Goal: Information Seeking & Learning: Learn about a topic

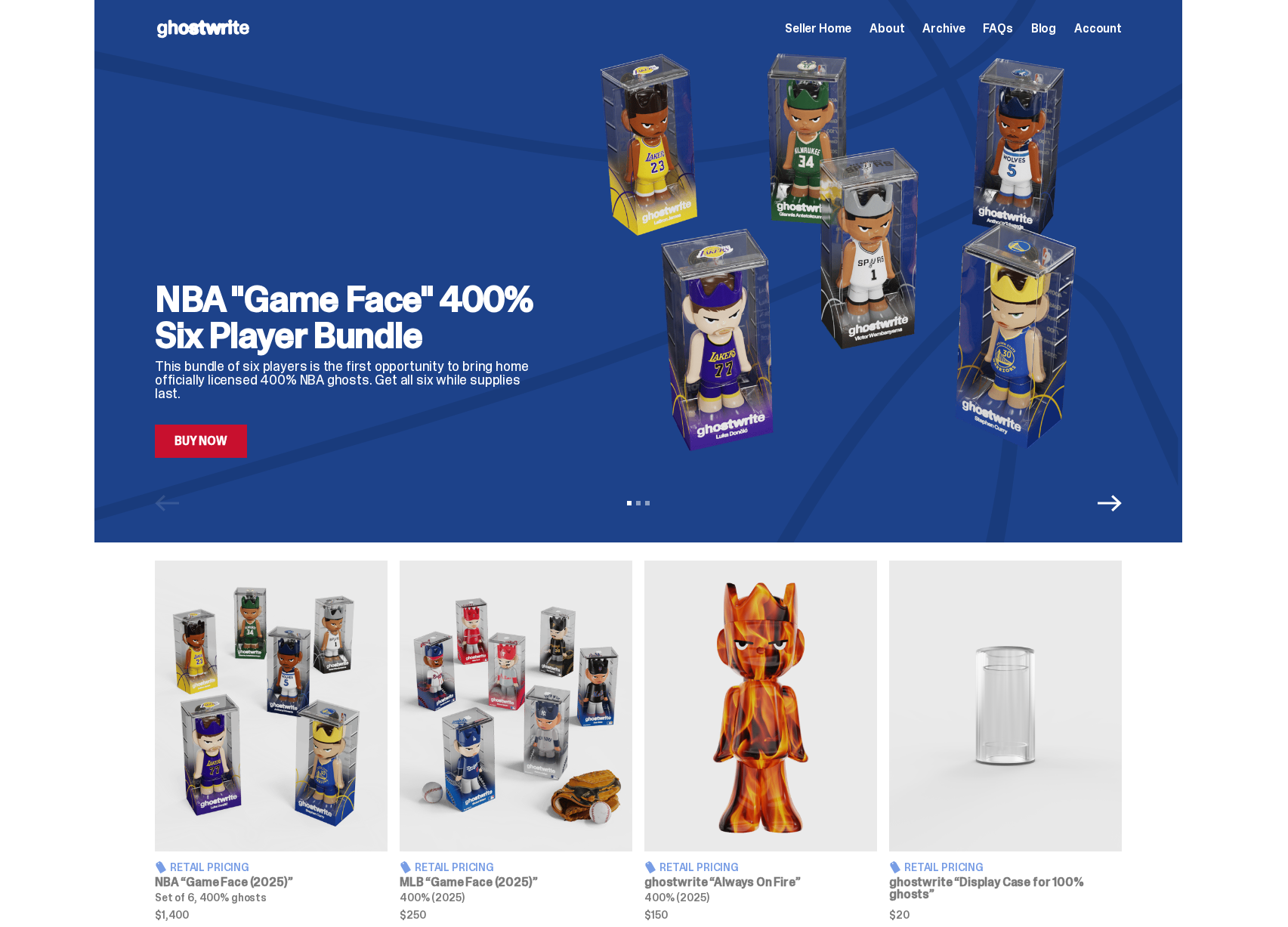
scroll to position [527, 0]
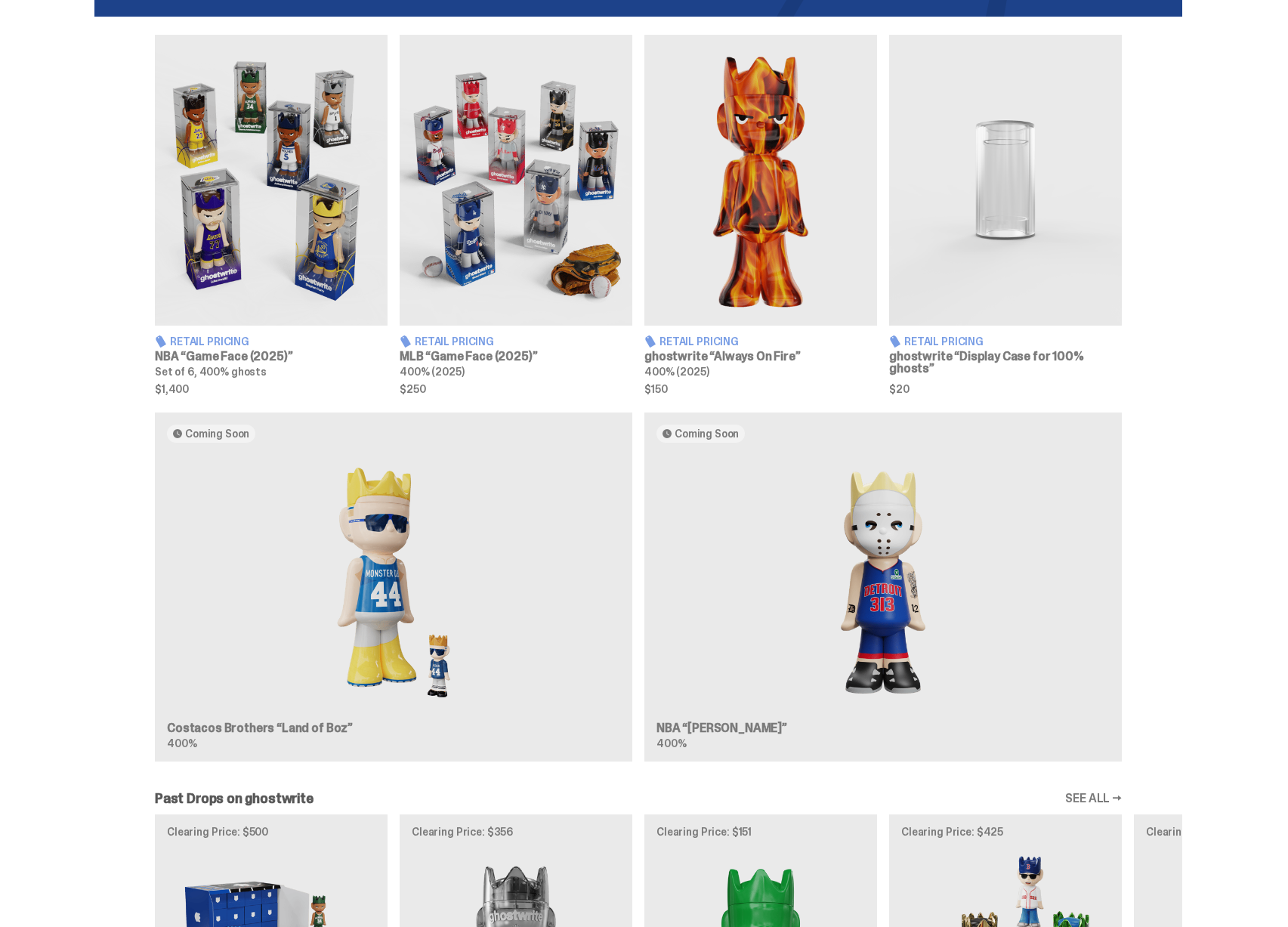
click at [894, 617] on div "Coming Soon Costacos Brothers “Land of Boz” 400% Coming Soon NBA “Eminem” 400%" at bounding box center [639, 593] width 1088 height 361
click at [449, 625] on div "Coming Soon Costacos Brothers “Land of Boz” 400% Coming Soon NBA “Eminem” 400%" at bounding box center [639, 593] width 1088 height 361
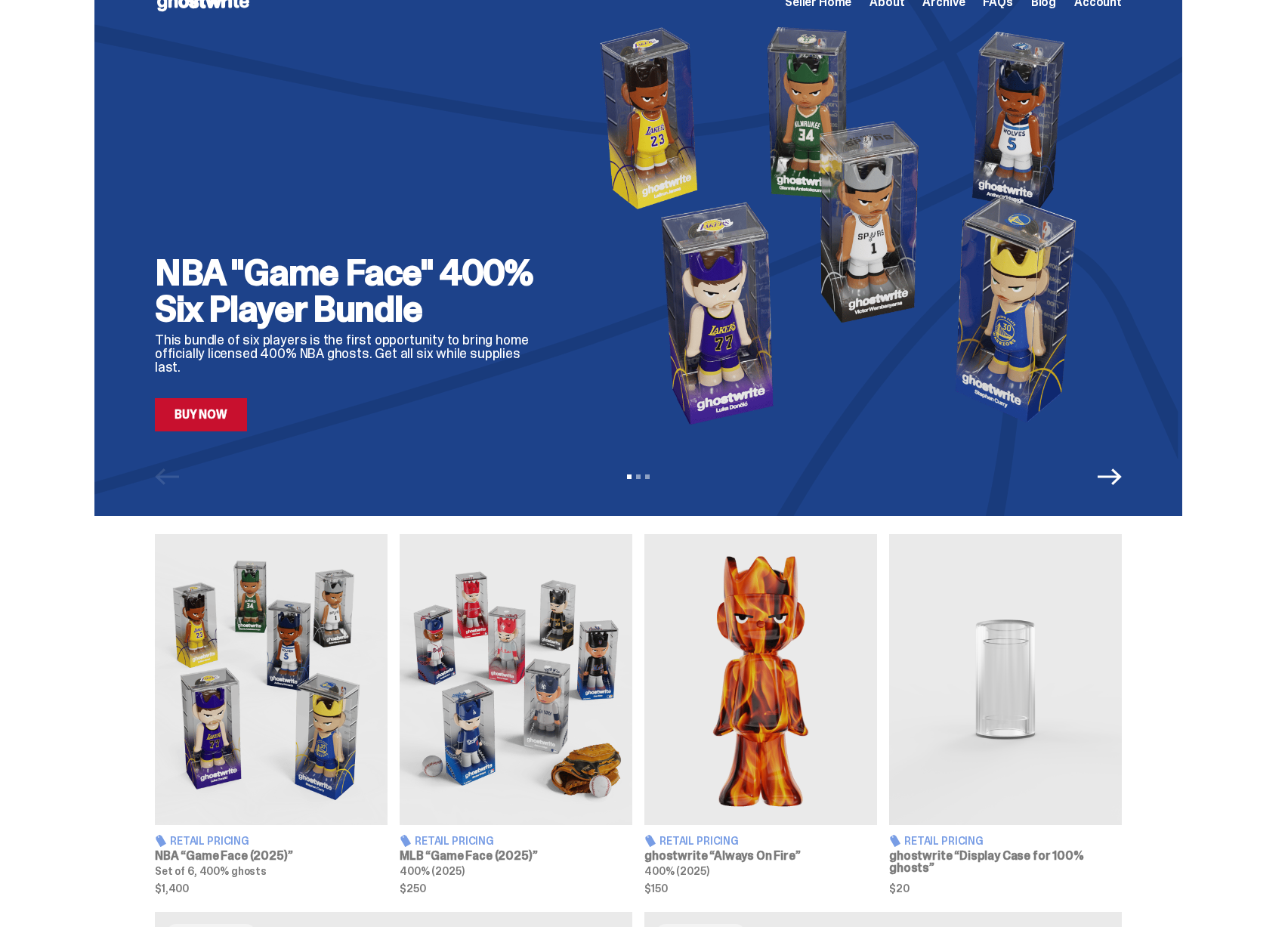
scroll to position [0, 0]
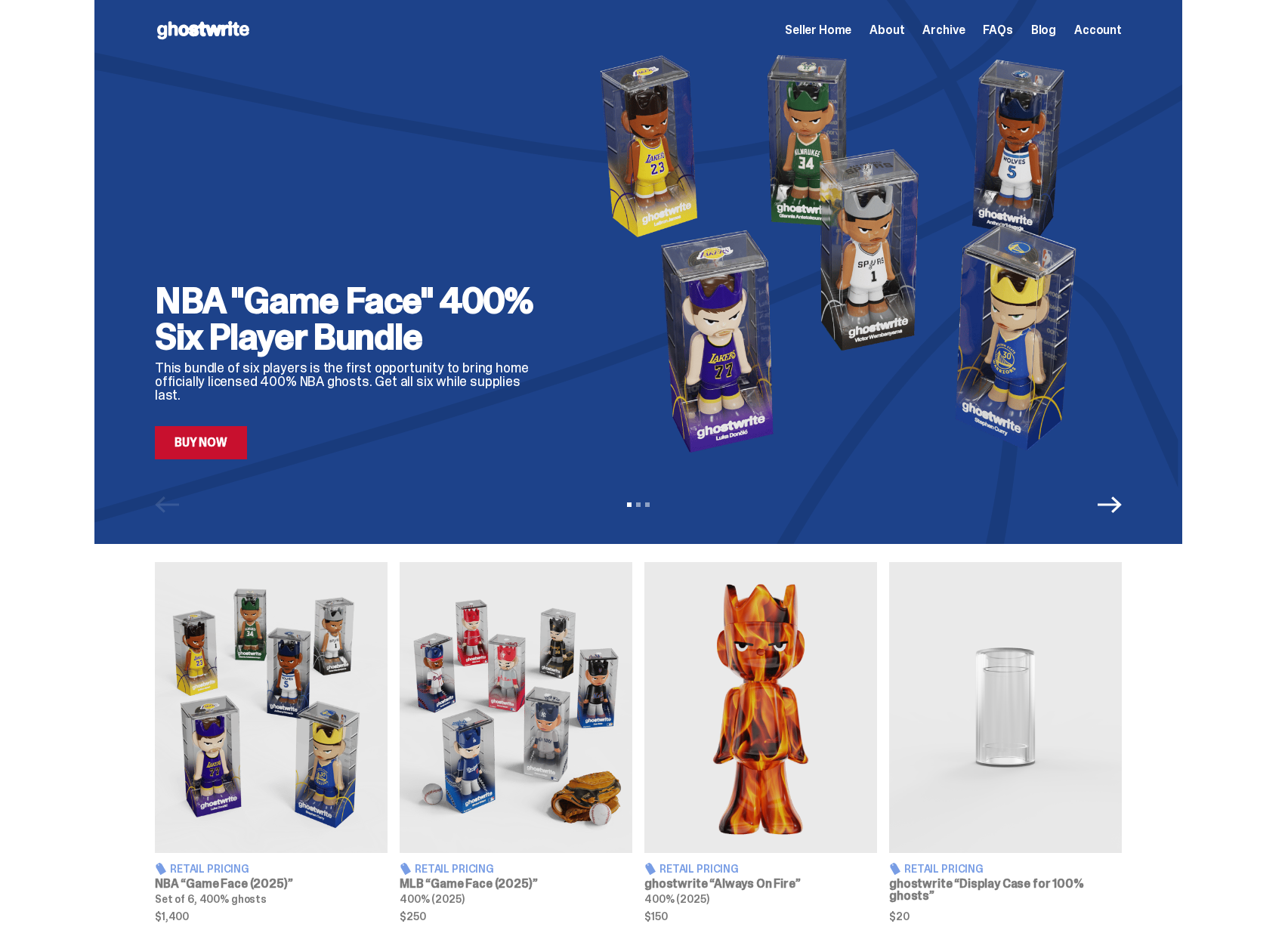
click at [230, 30] on use at bounding box center [203, 30] width 92 height 18
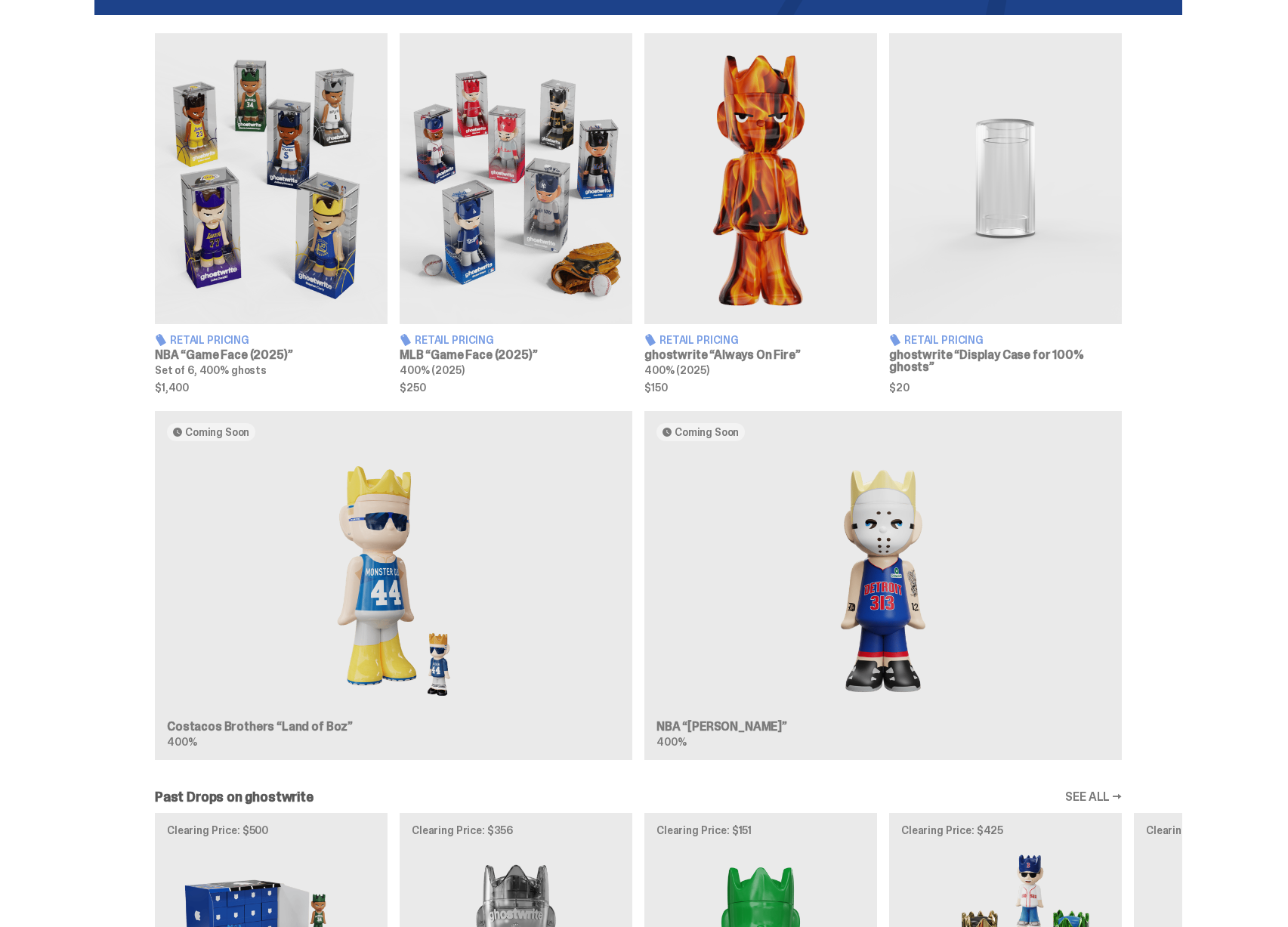
scroll to position [541, 0]
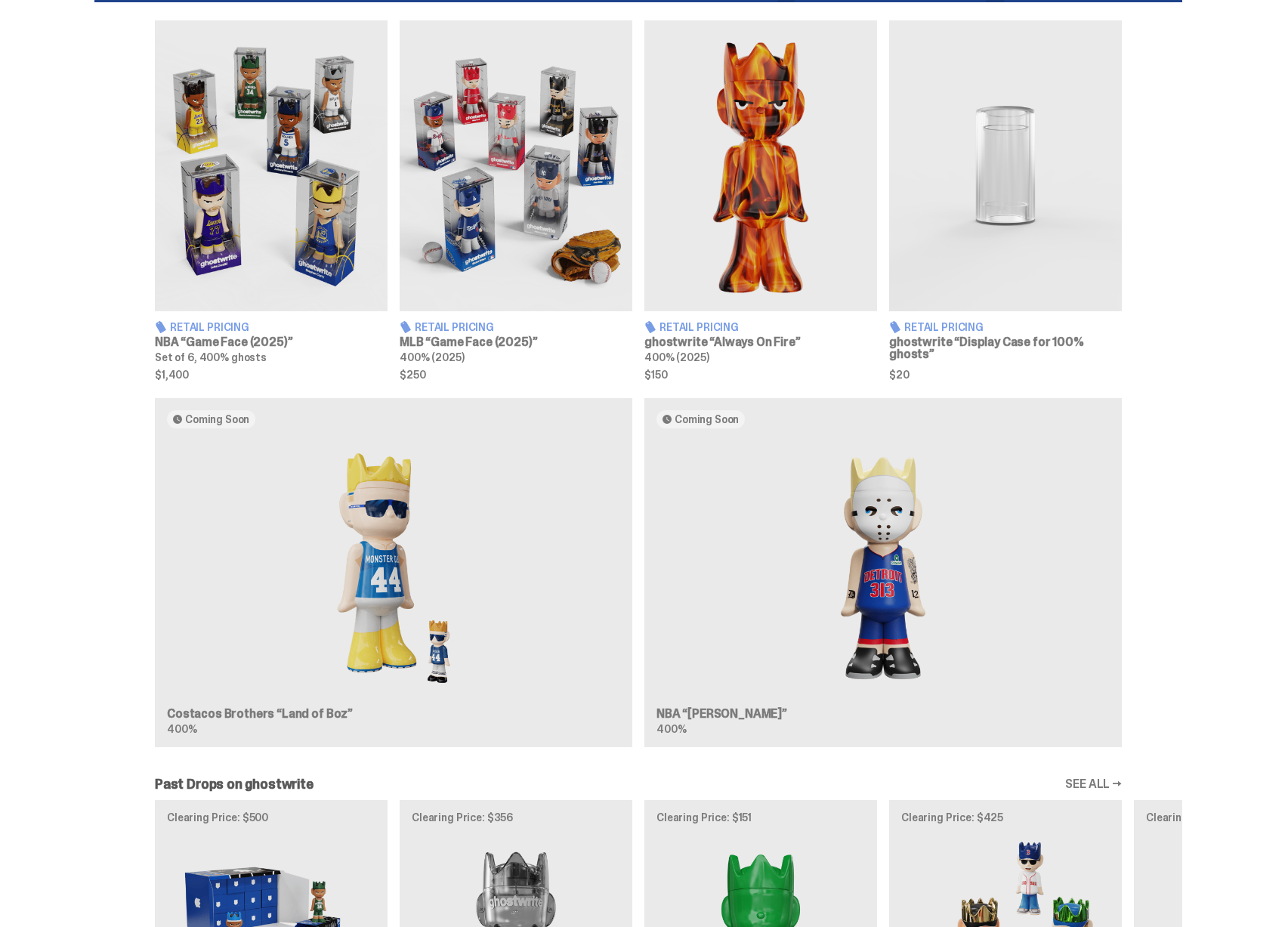
click at [389, 642] on div "Coming Soon Costacos Brothers “Land of Boz” 400% Coming Soon NBA “Eminem” 400%" at bounding box center [639, 579] width 1088 height 361
click at [285, 710] on div "Coming Soon Costacos Brothers “Land of Boz” 400% Coming Soon NBA “Eminem” 400%" at bounding box center [639, 579] width 1088 height 361
click at [335, 716] on div "Coming Soon Costacos Brothers “Land of Boz” 400% Coming Soon NBA “Eminem” 400%" at bounding box center [639, 579] width 1088 height 361
click at [334, 720] on div "Coming Soon Costacos Brothers “Land of Boz” 400% Coming Soon NBA “Eminem” 400%" at bounding box center [639, 579] width 1088 height 361
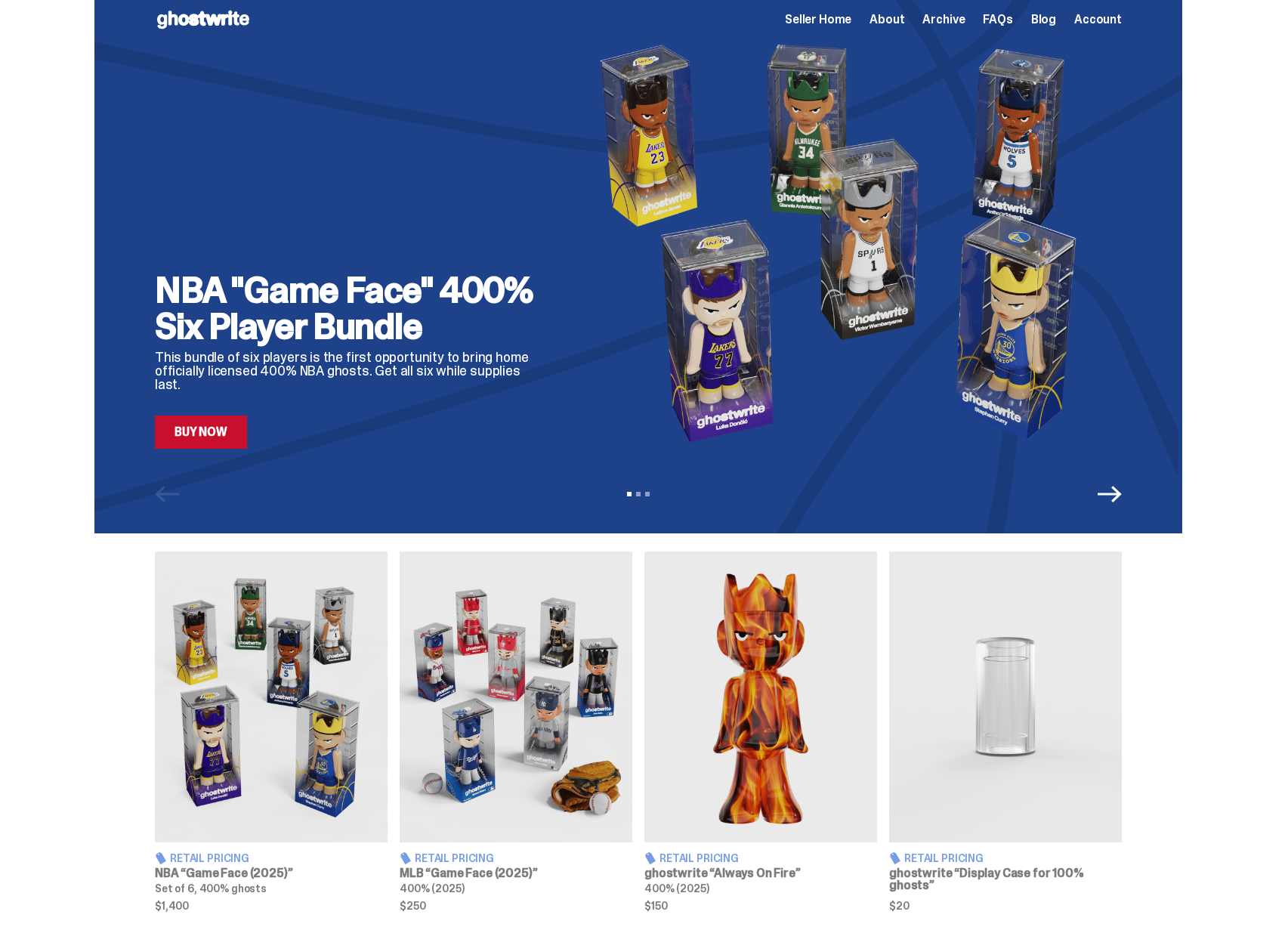
scroll to position [0, 0]
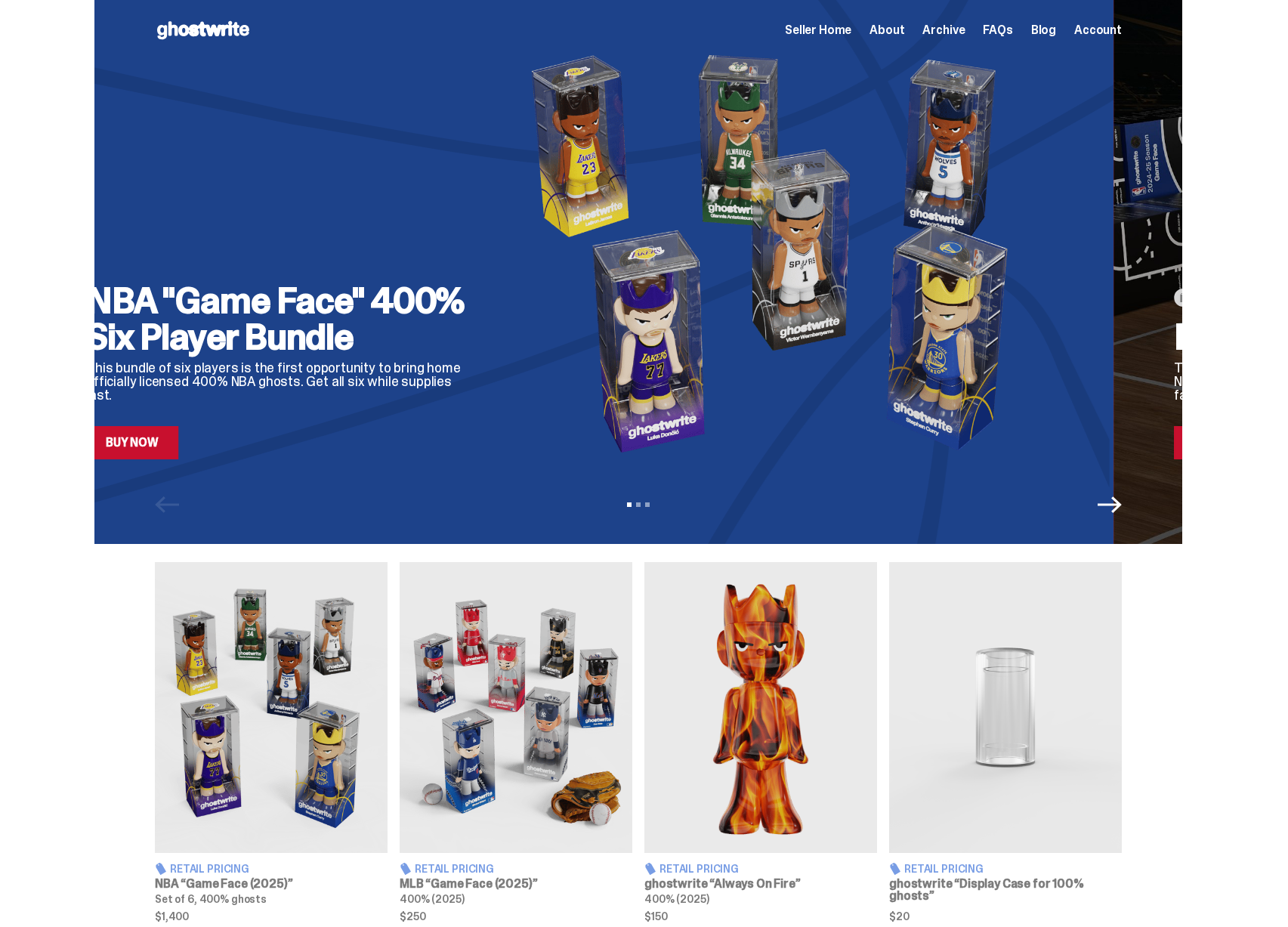
click at [603, 408] on img at bounding box center [779, 253] width 550 height 413
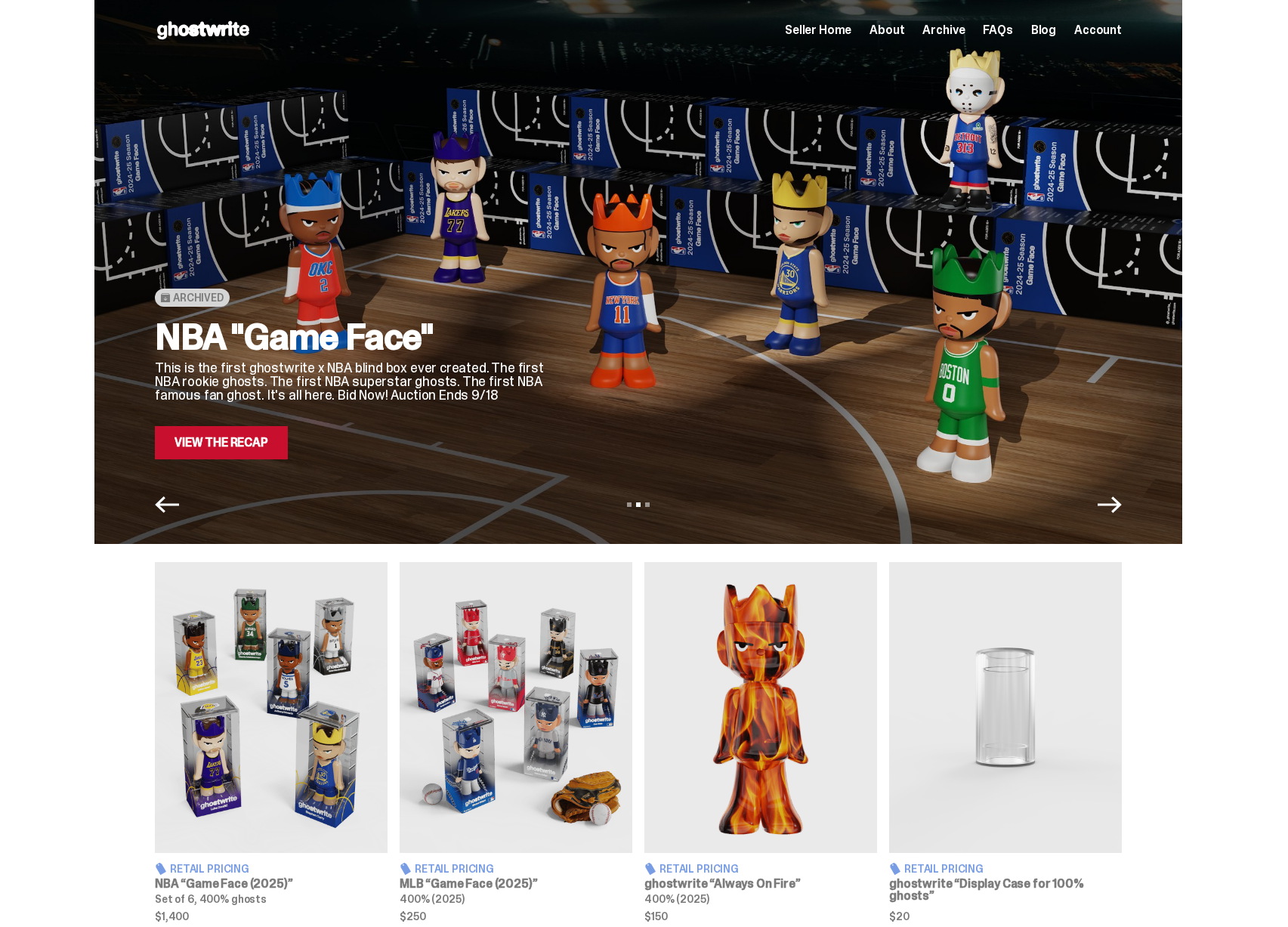
click at [572, 373] on div at bounding box center [847, 253] width 550 height 413
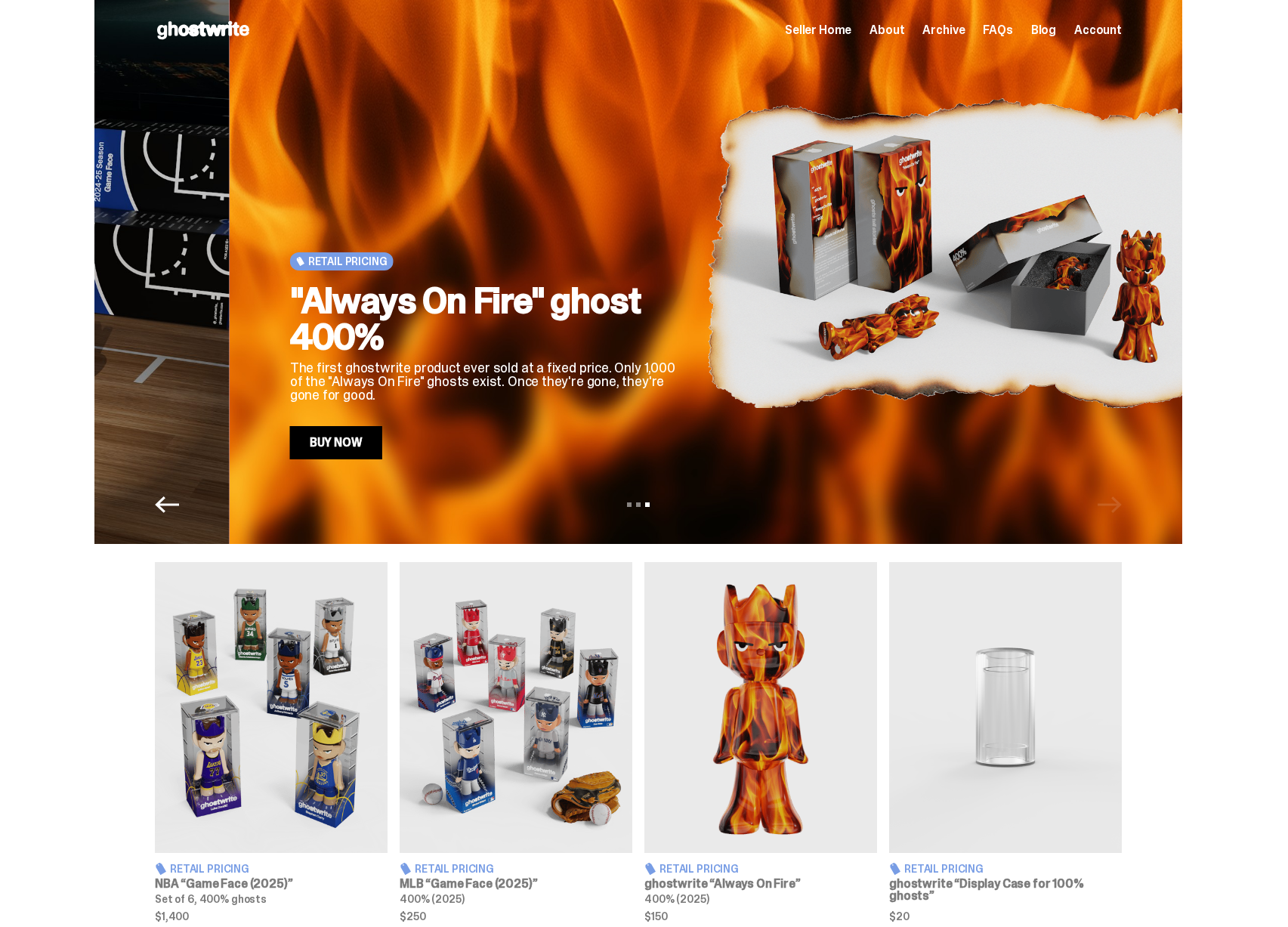
click at [575, 393] on div ""Always On Fire" ghost 400% The first ghostwrite product ever sold at a fixed p…" at bounding box center [487, 370] width 393 height 177
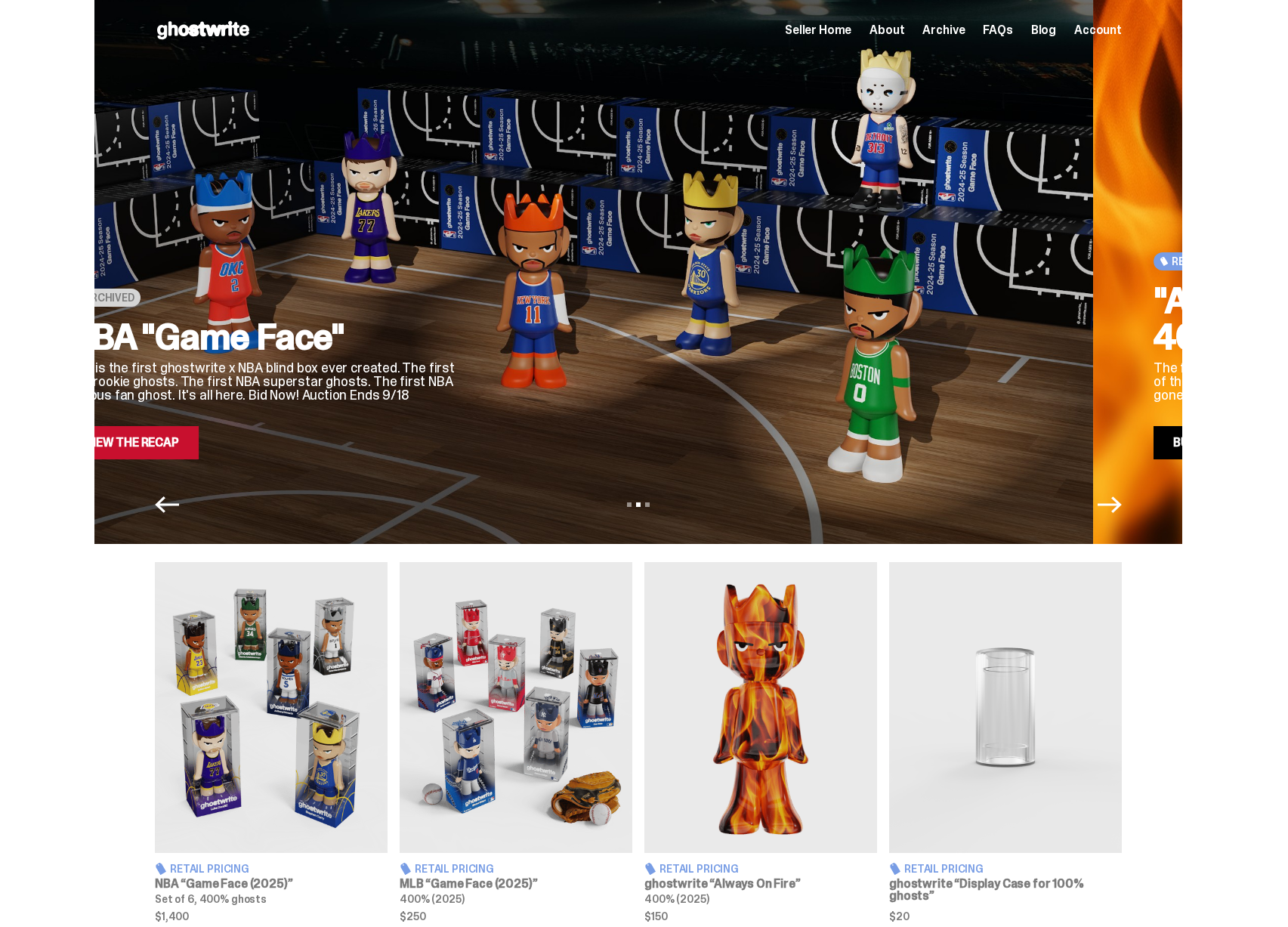
click at [681, 376] on div "Archived NBA "Game Face" This is the first ghostwrite x NBA blind box ever crea…" at bounding box center [549, 253] width 967 height 413
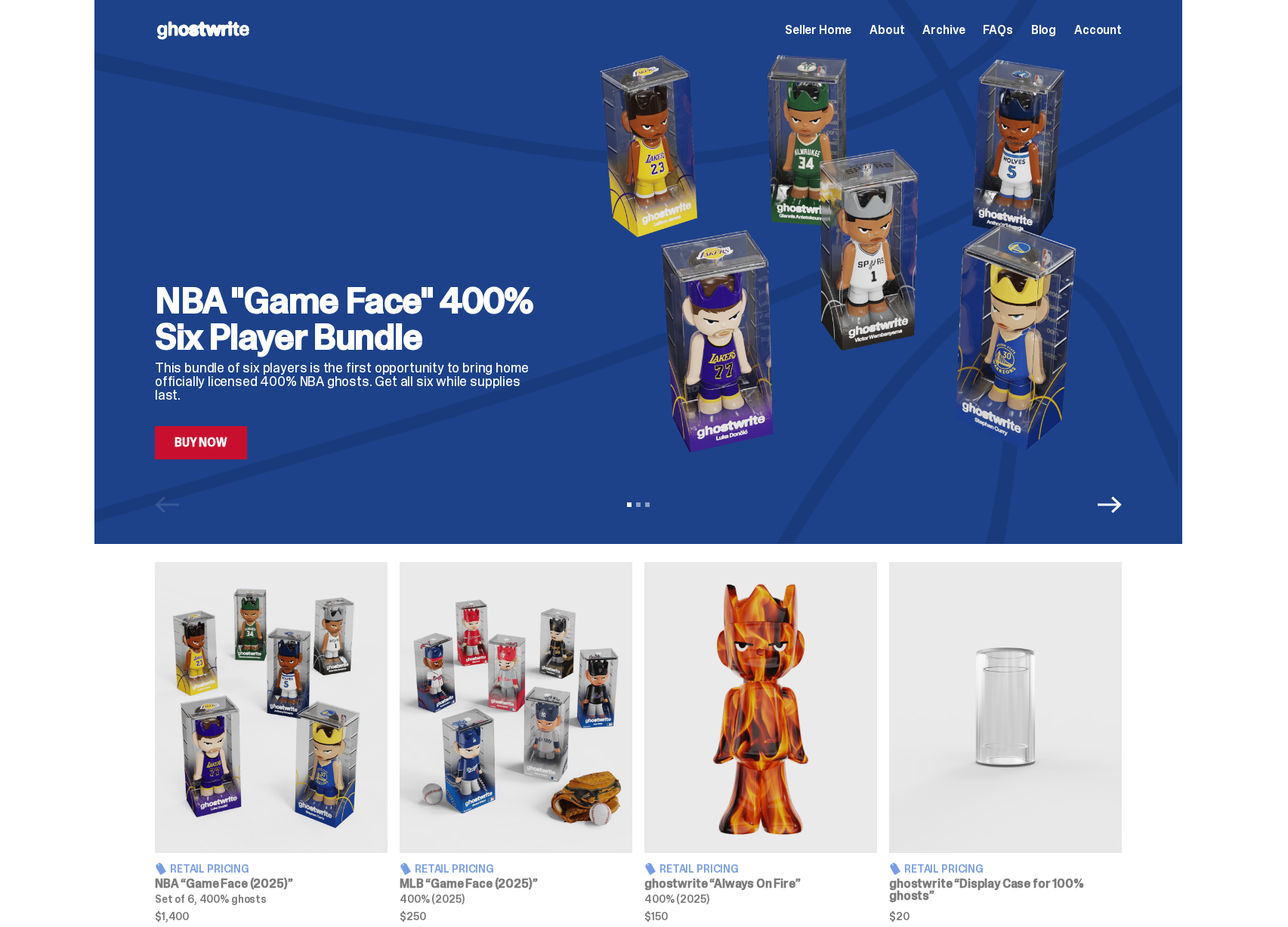
click at [216, 447] on link "Buy Now" at bounding box center [201, 442] width 92 height 33
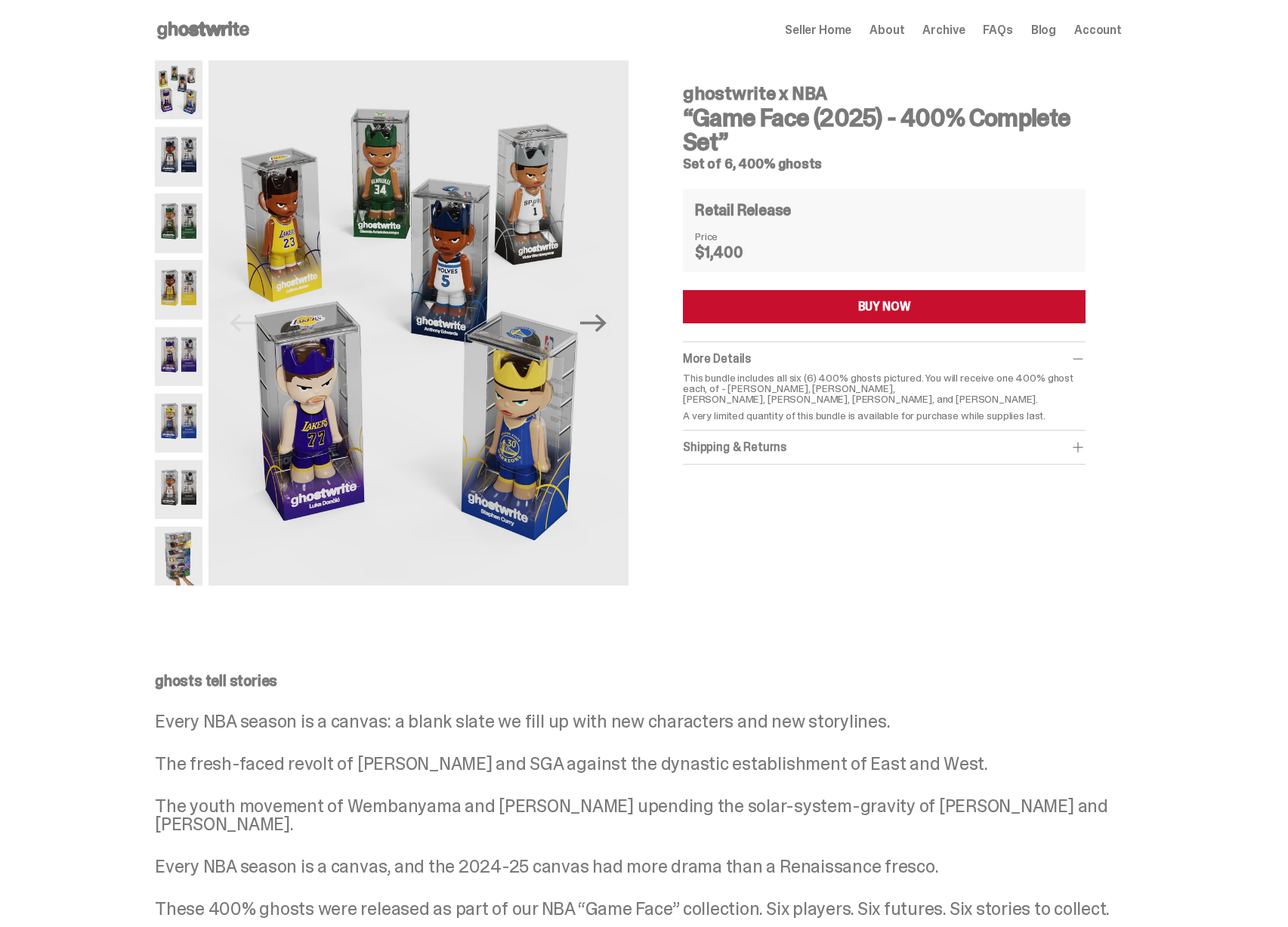
click at [201, 32] on use at bounding box center [203, 30] width 92 height 18
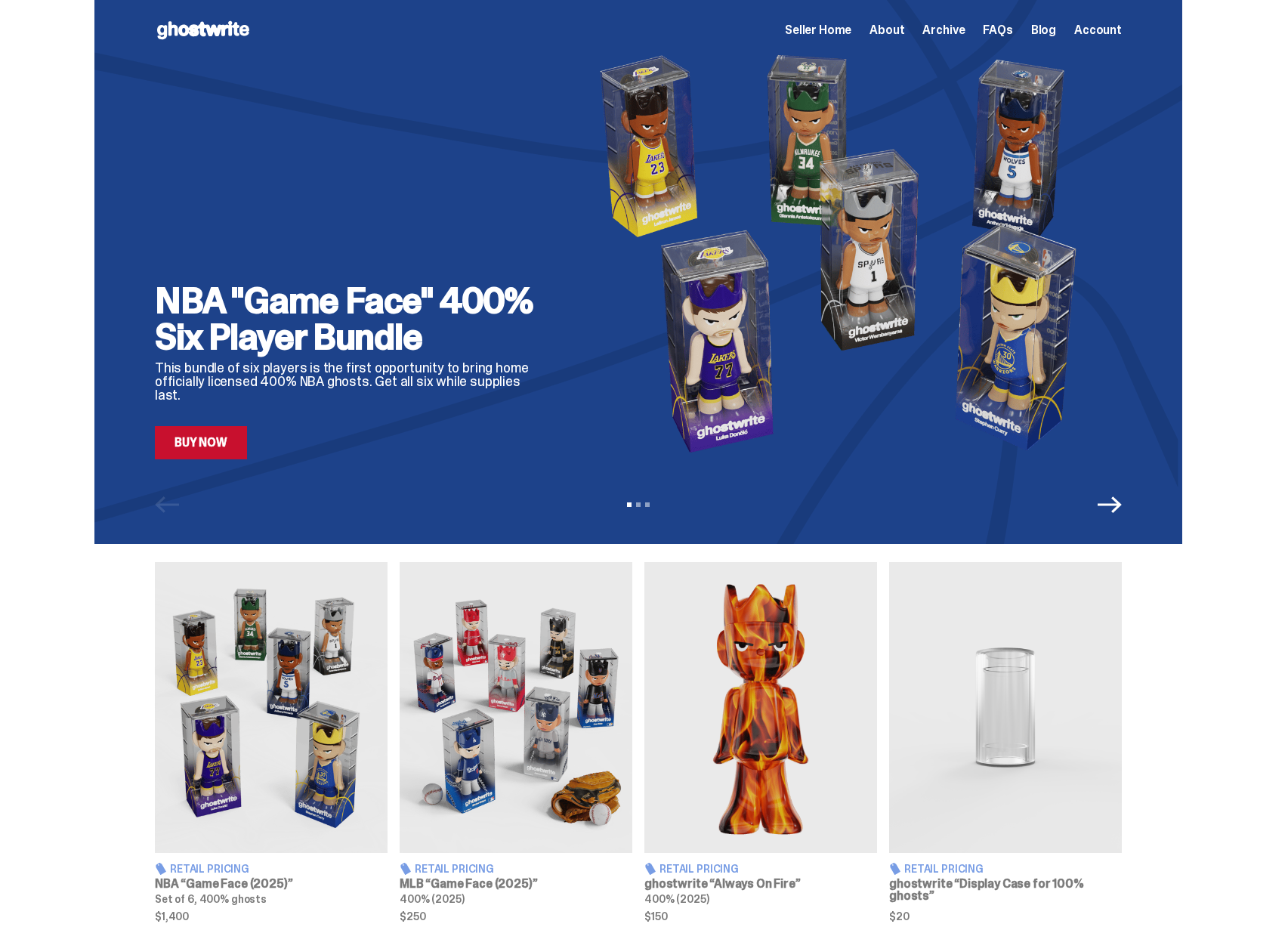
click at [950, 31] on span "Archive" at bounding box center [944, 30] width 42 height 12
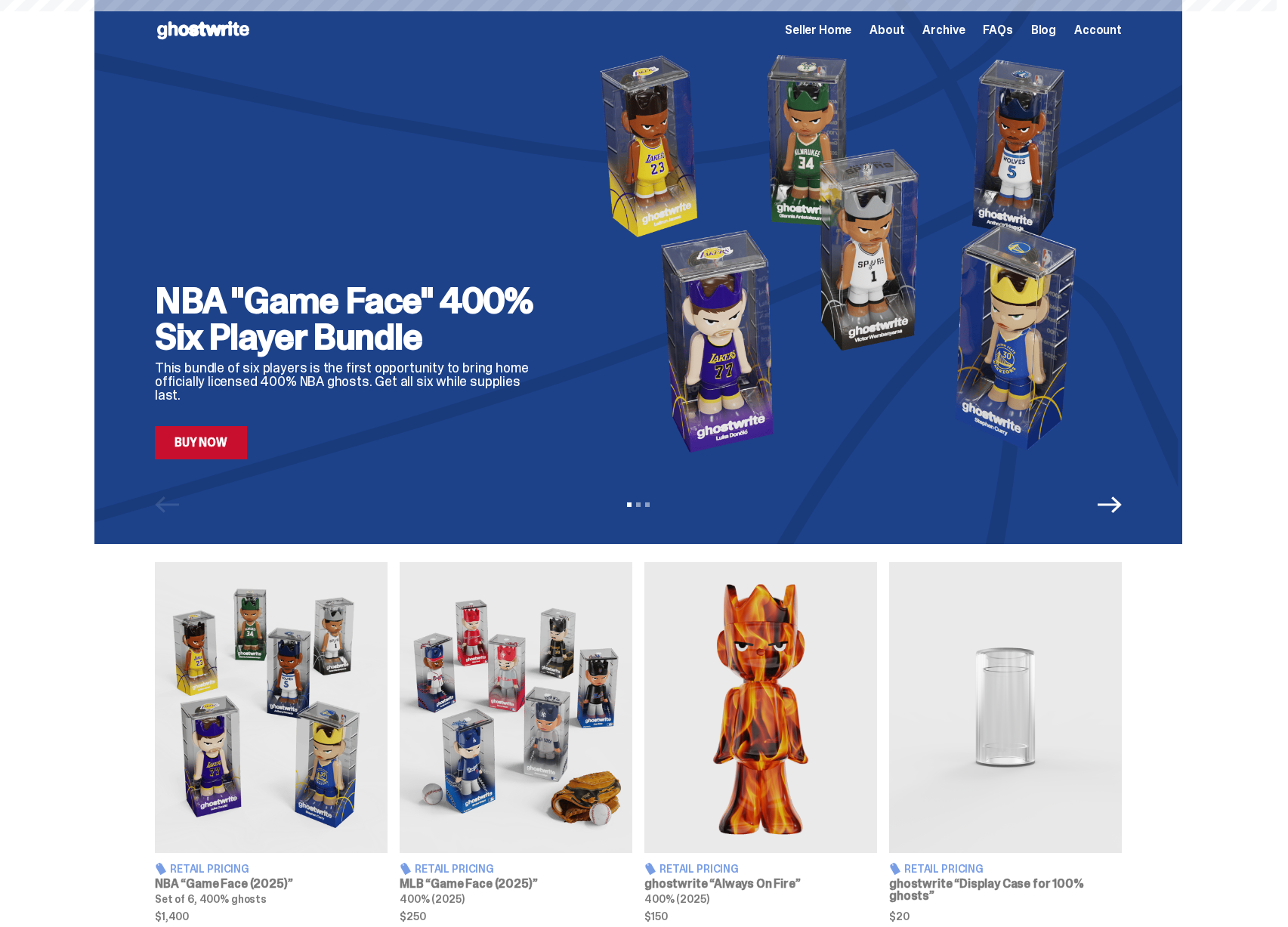
click at [950, 31] on span "Archive" at bounding box center [944, 30] width 42 height 12
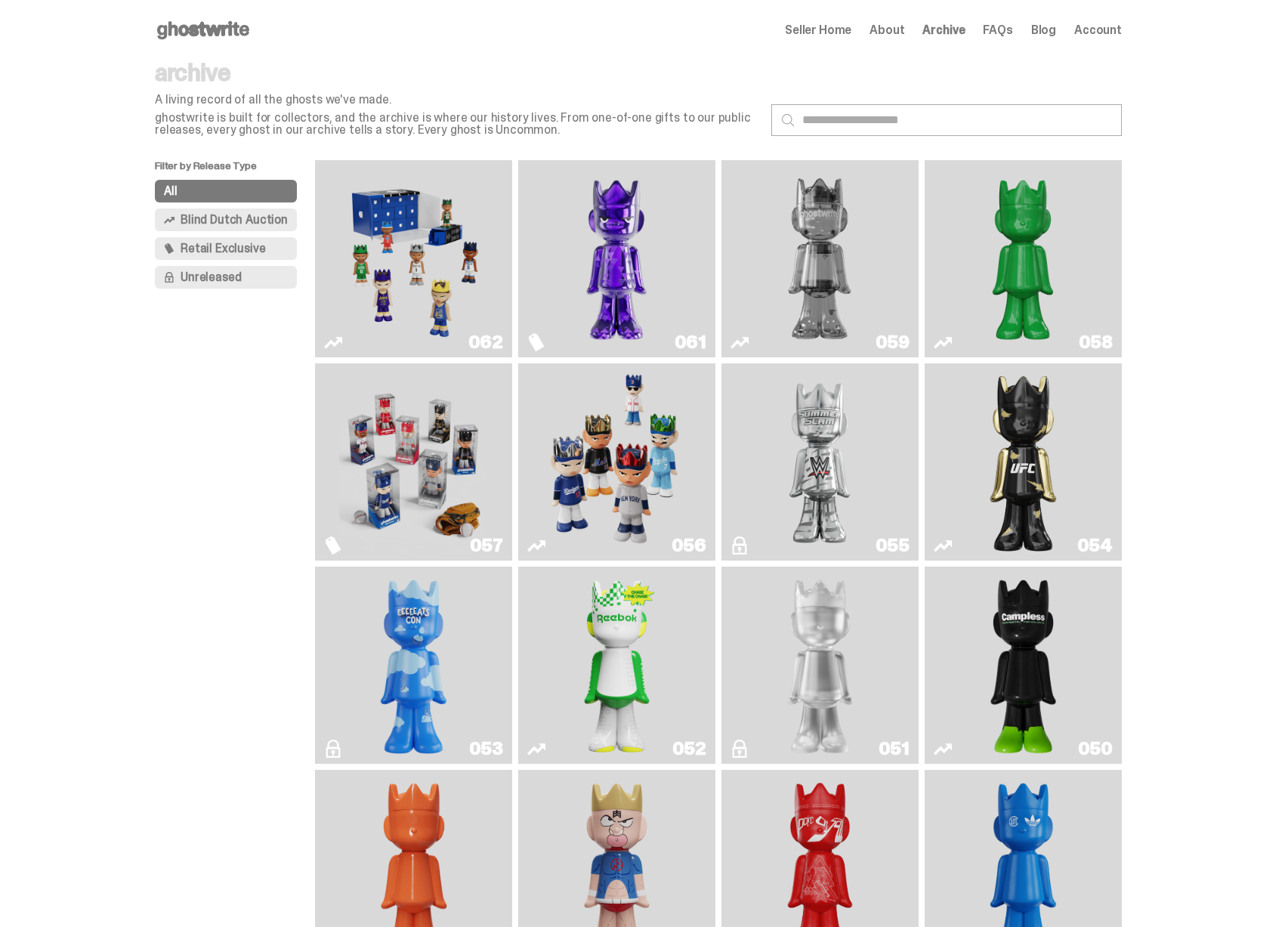
click at [233, 32] on icon at bounding box center [203, 30] width 96 height 25
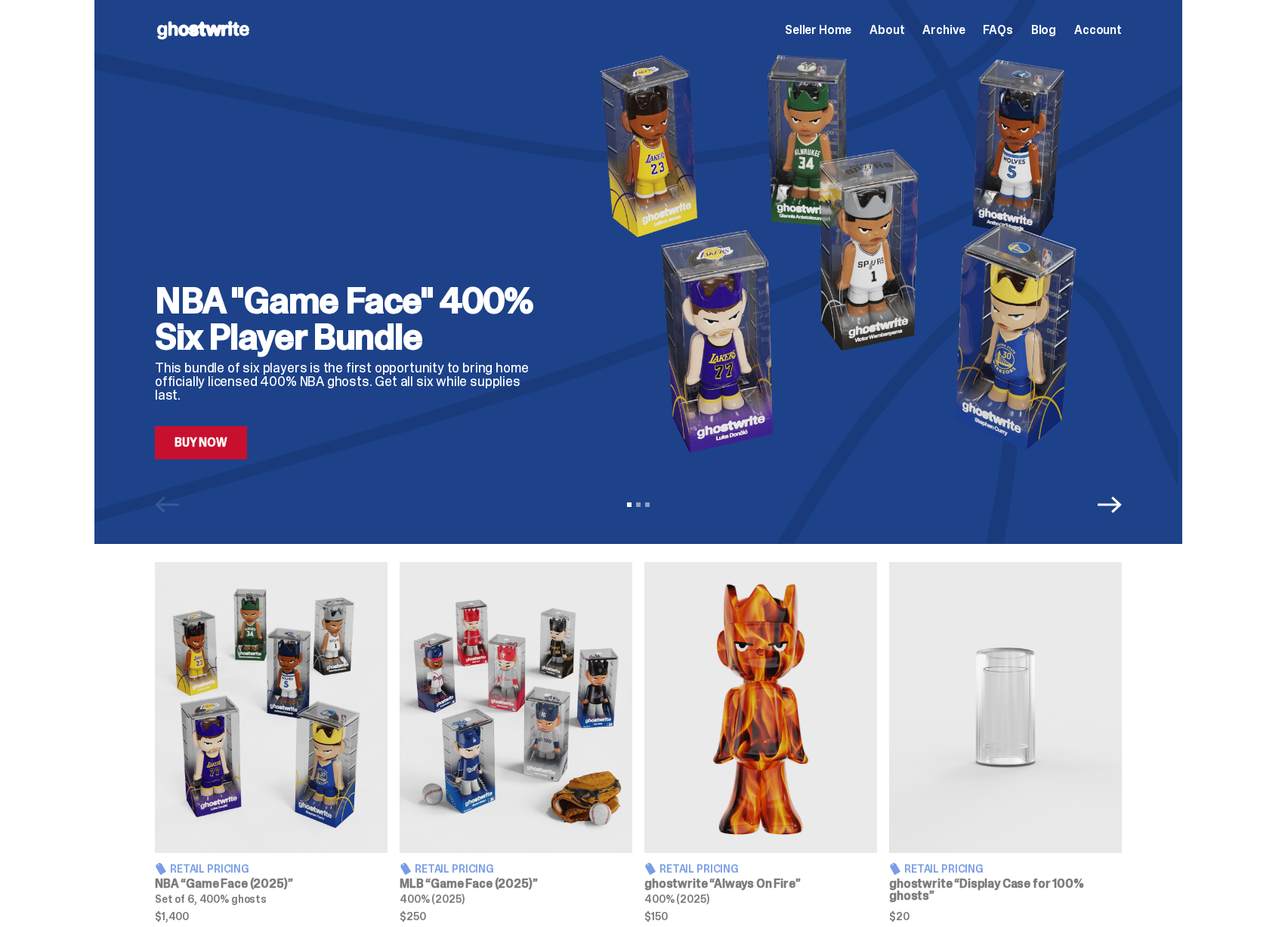
click at [851, 29] on span "Seller Home" at bounding box center [818, 30] width 67 height 12
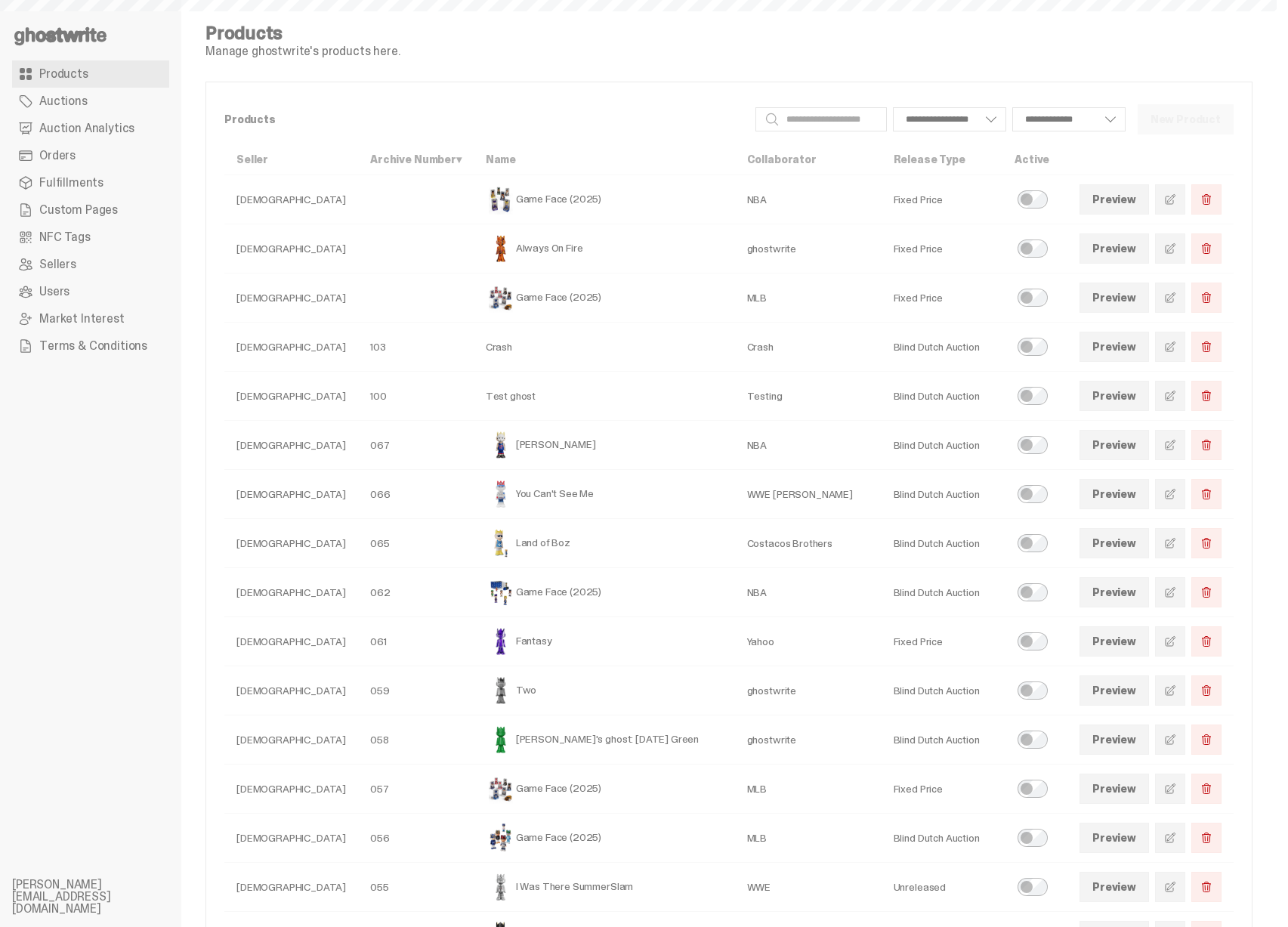
select select
click at [506, 494] on td "You Can't See Me" at bounding box center [604, 494] width 261 height 49
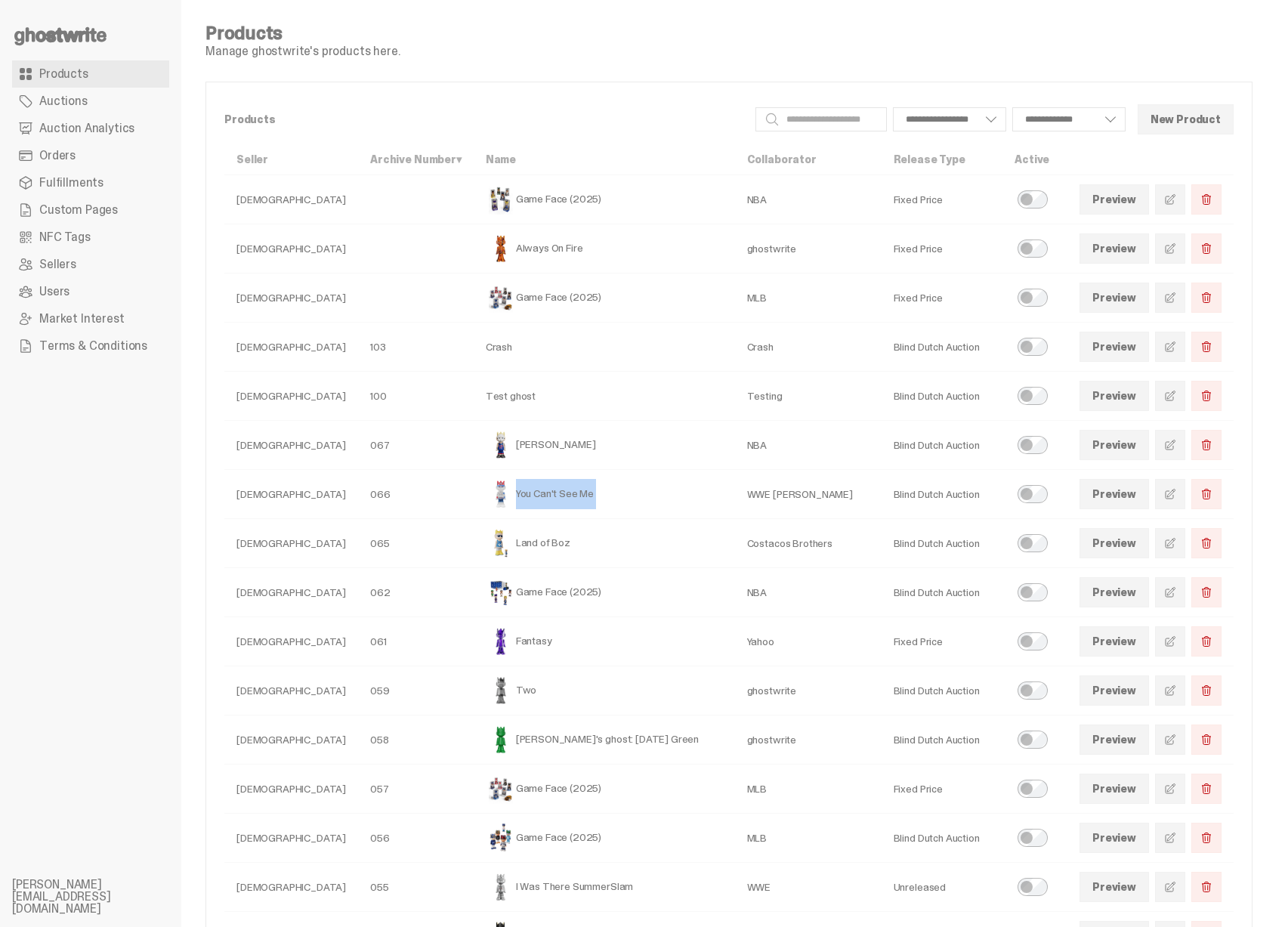
copy td "You Can't See Me"
click at [1176, 494] on span at bounding box center [1170, 494] width 12 height 12
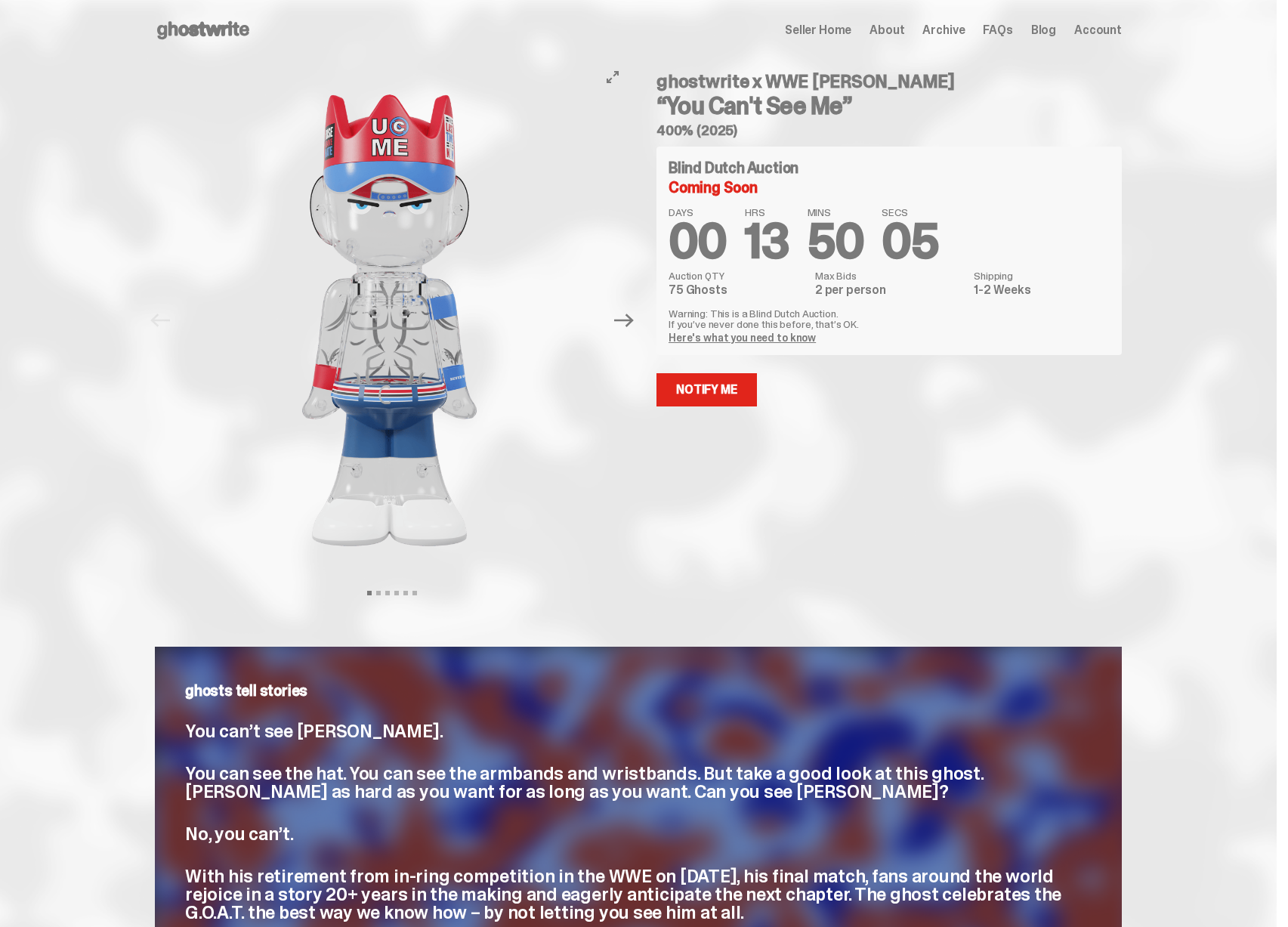
click at [428, 345] on img at bounding box center [389, 320] width 416 height 519
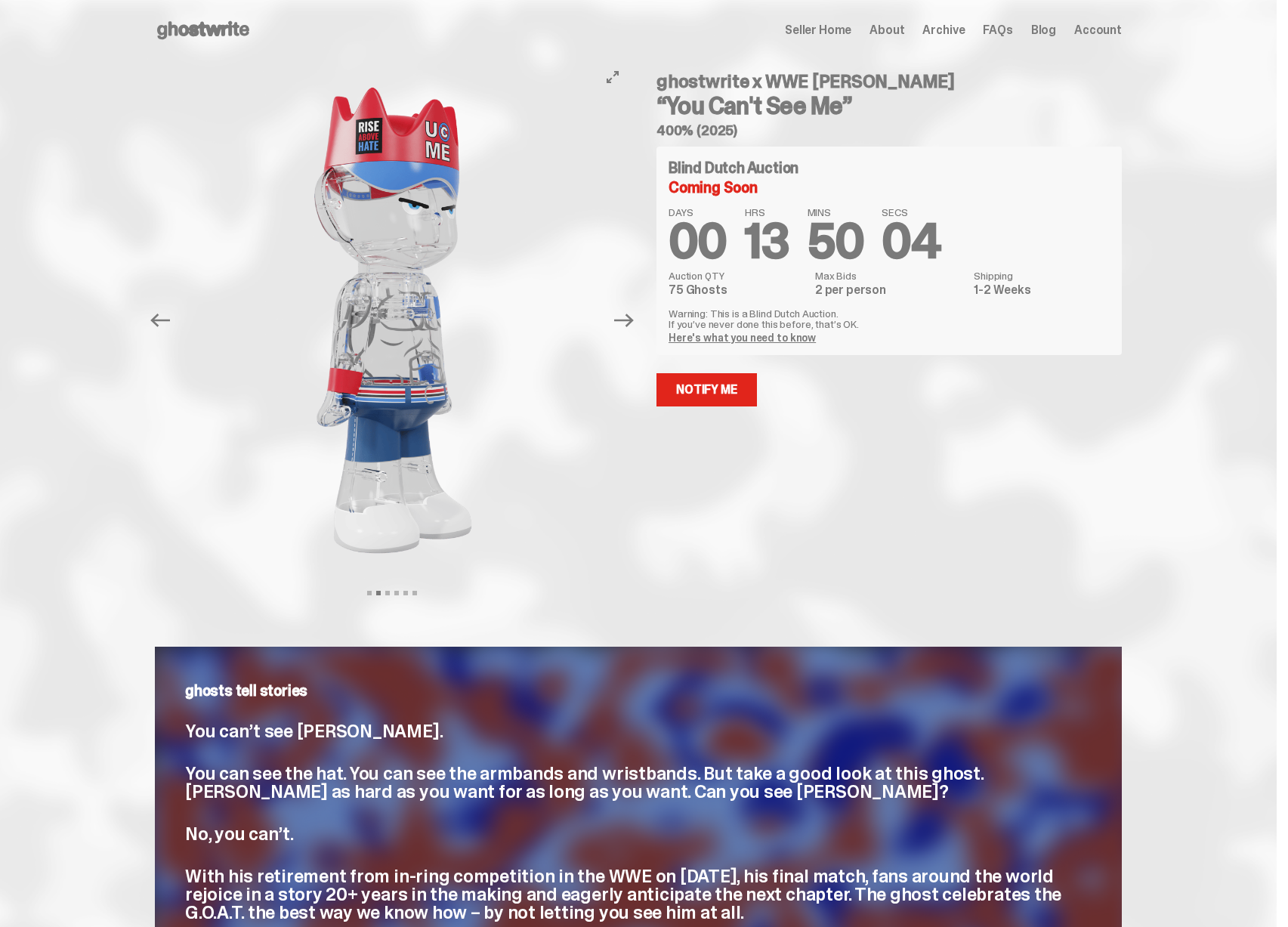
click at [421, 349] on img at bounding box center [393, 320] width 416 height 519
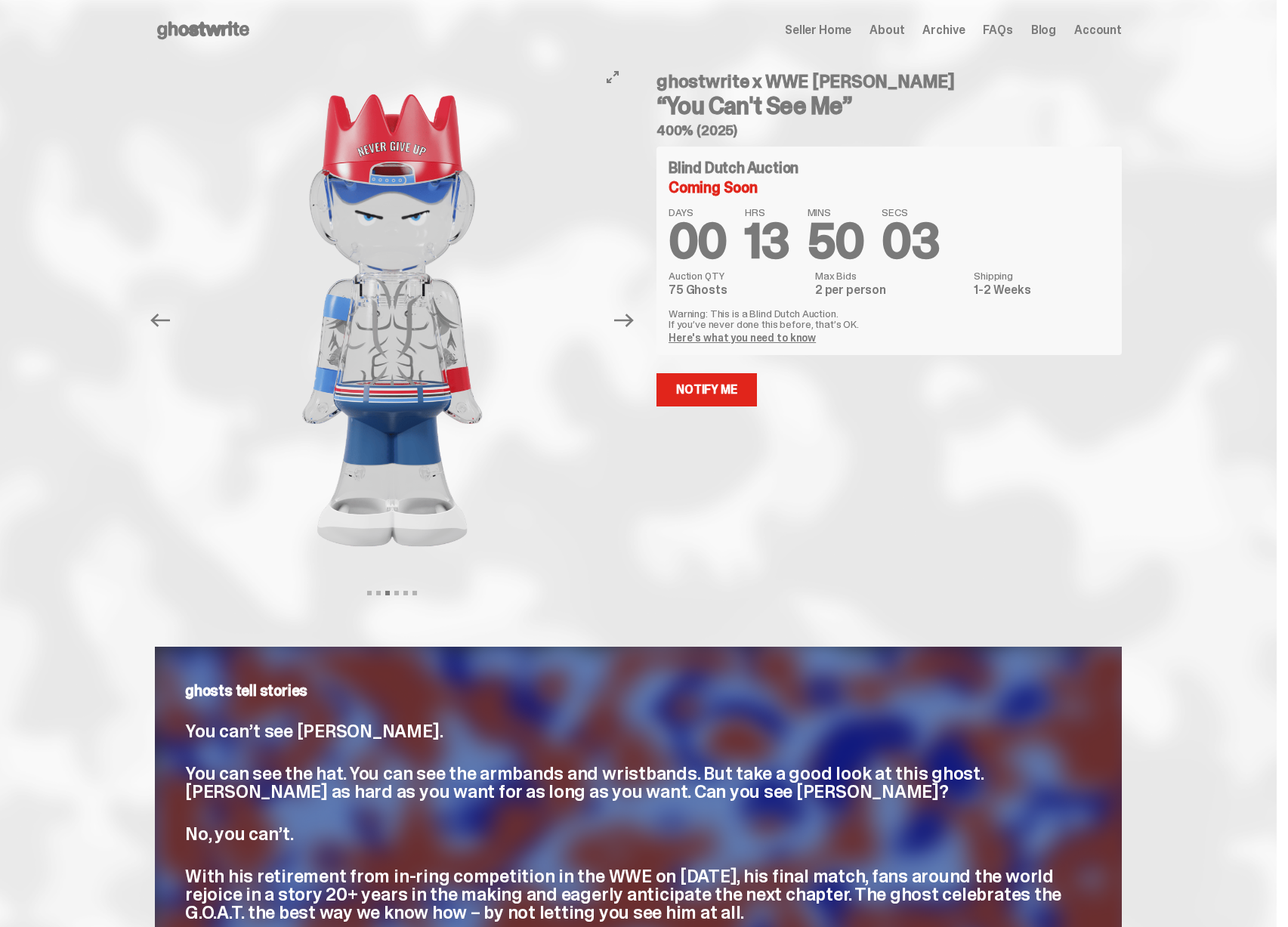
click at [407, 354] on img at bounding box center [392, 320] width 416 height 519
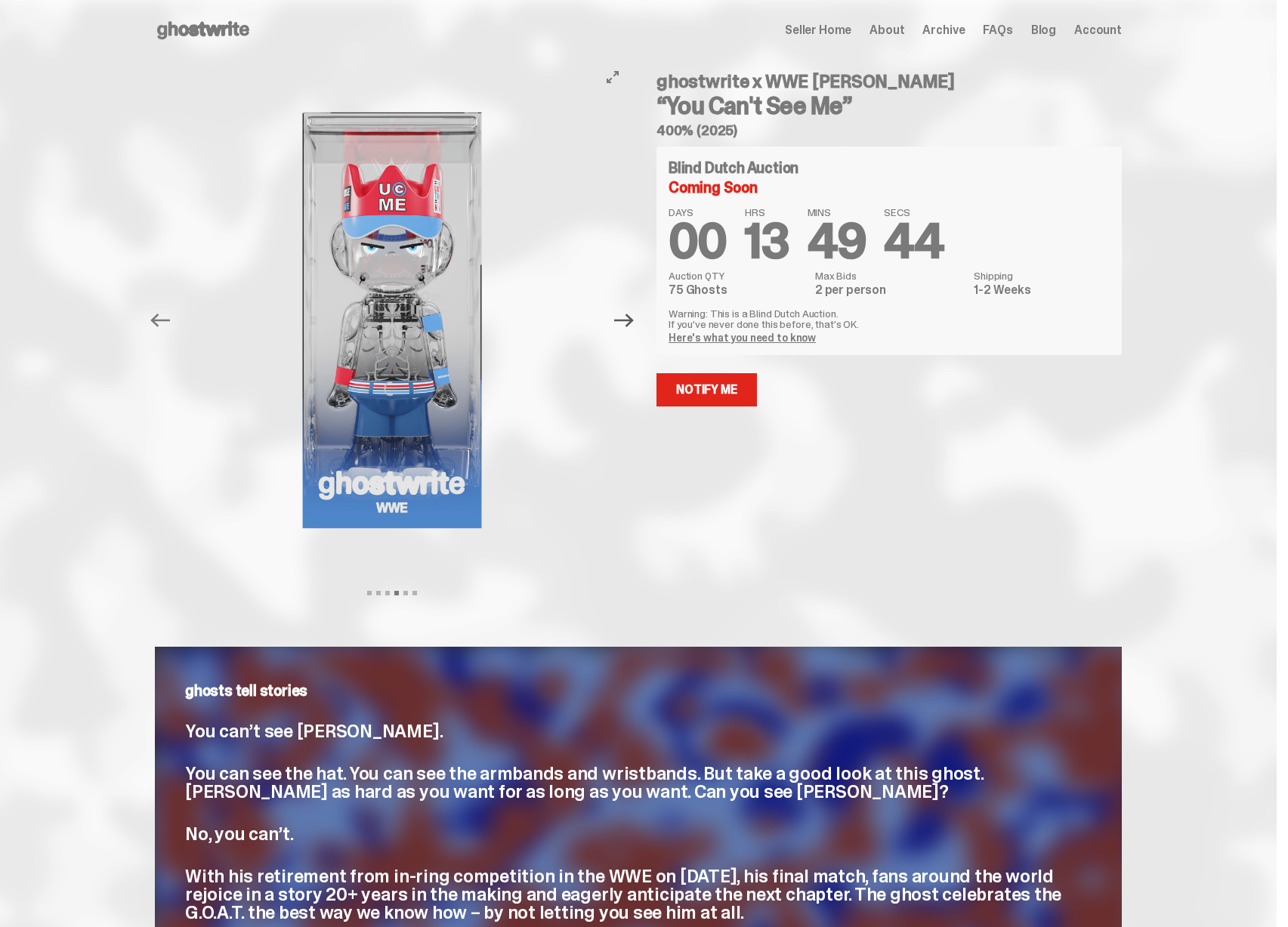
click at [619, 321] on icon "Next" at bounding box center [624, 320] width 19 height 19
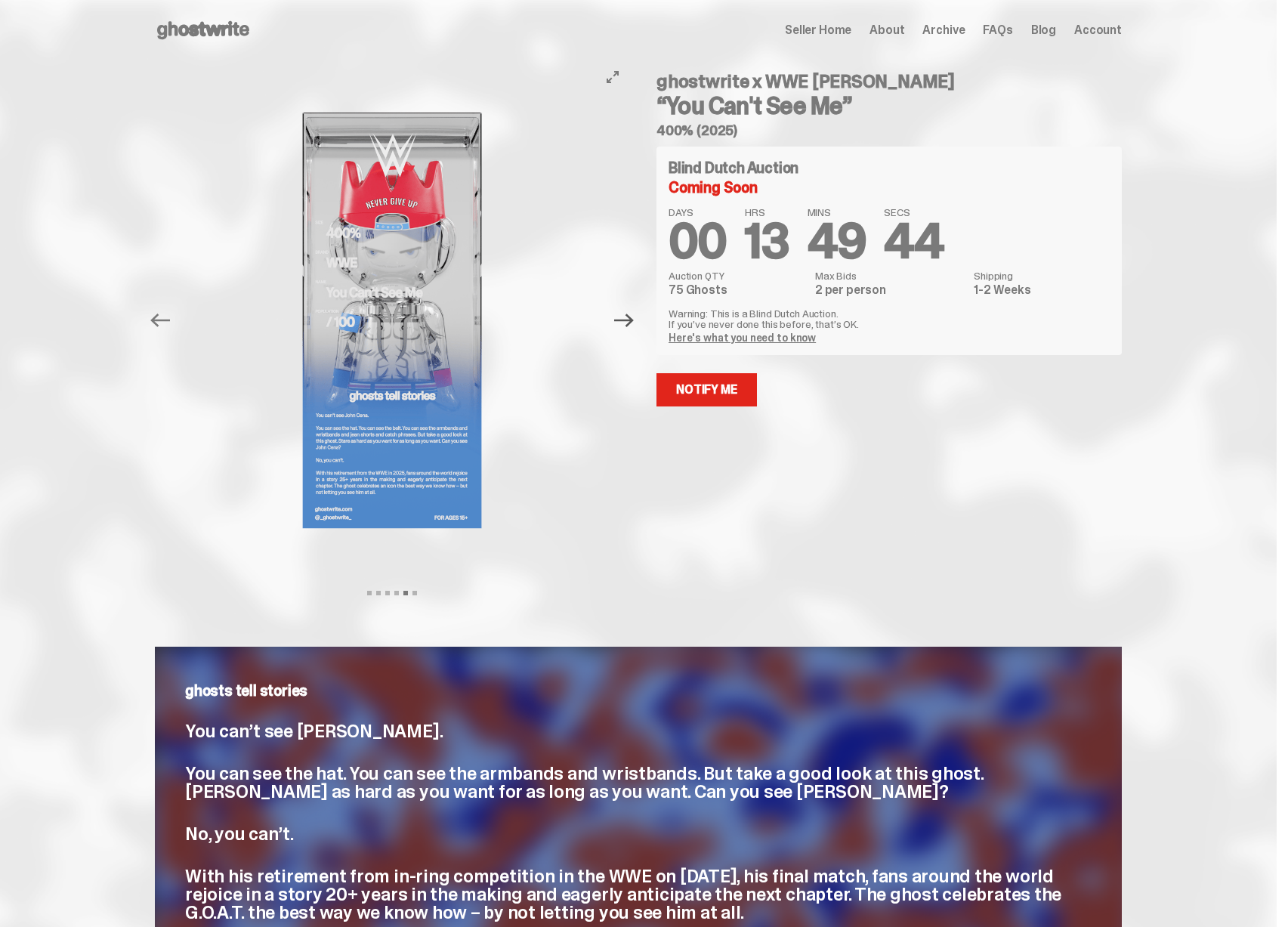
click at [627, 322] on icon "Next" at bounding box center [624, 320] width 19 height 19
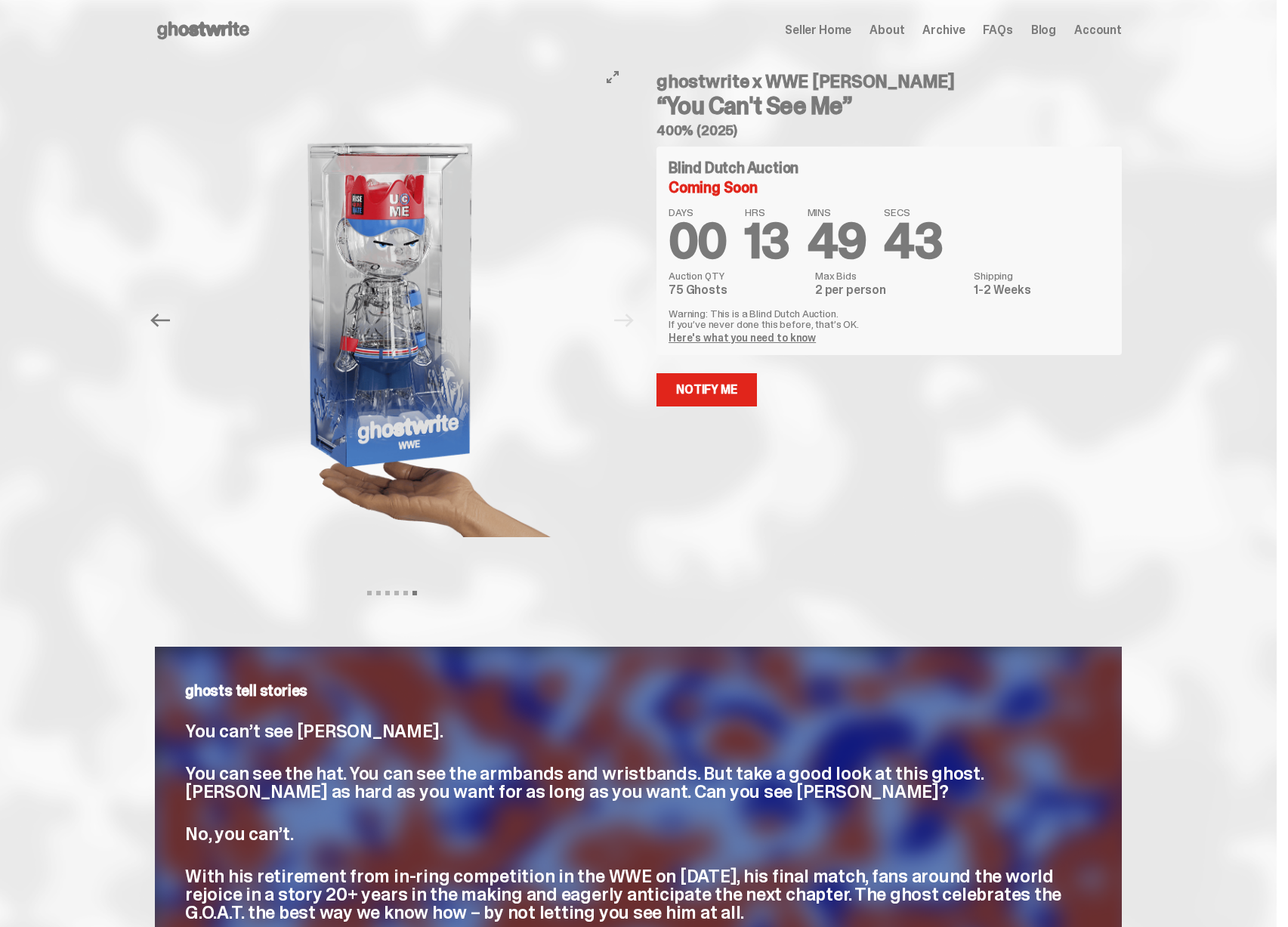
click at [627, 322] on div at bounding box center [392, 320] width 475 height 519
click at [166, 321] on icon "Previous" at bounding box center [160, 320] width 19 height 19
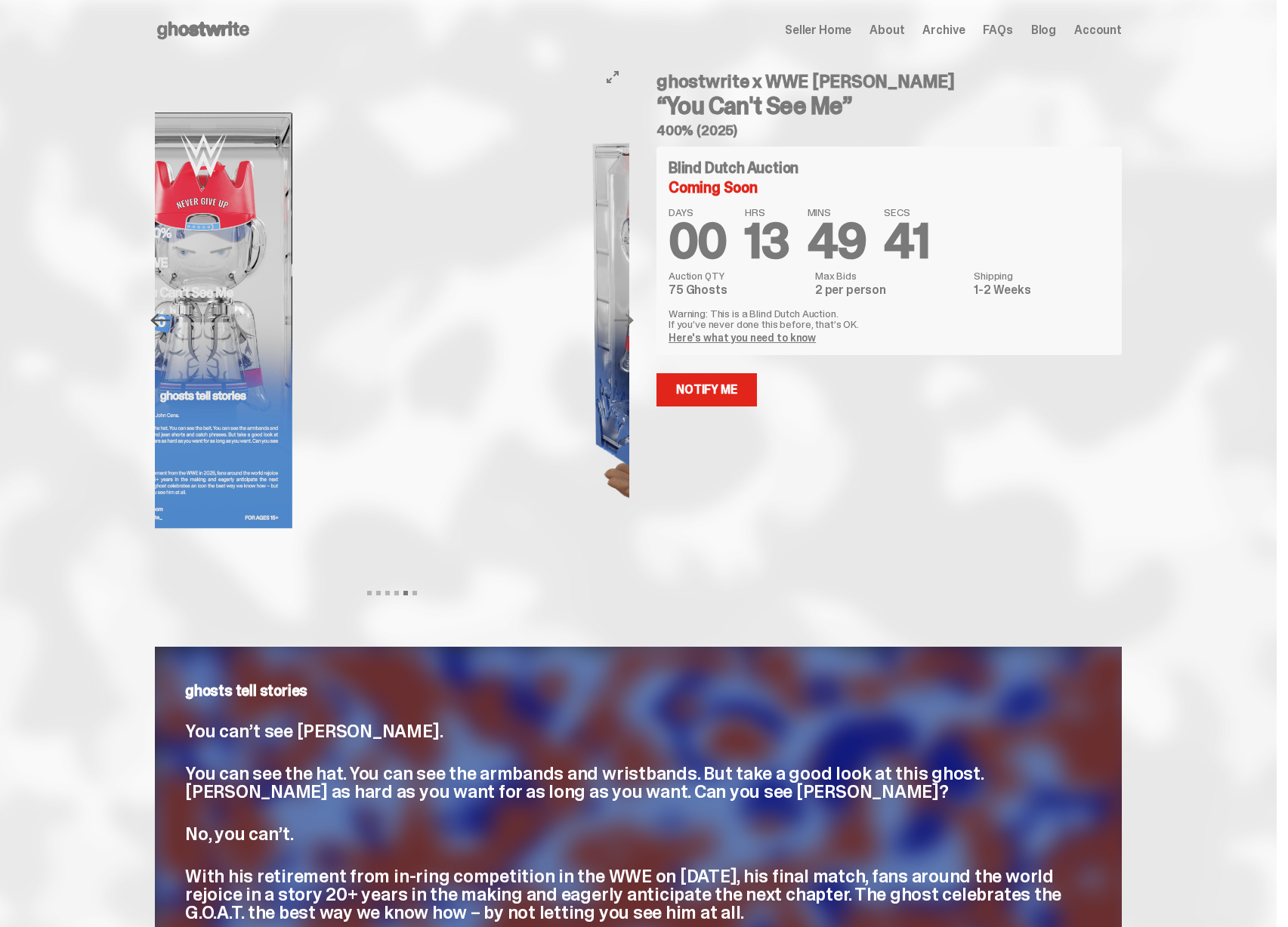
click at [166, 321] on icon "Previous" at bounding box center [160, 321] width 19 height 14
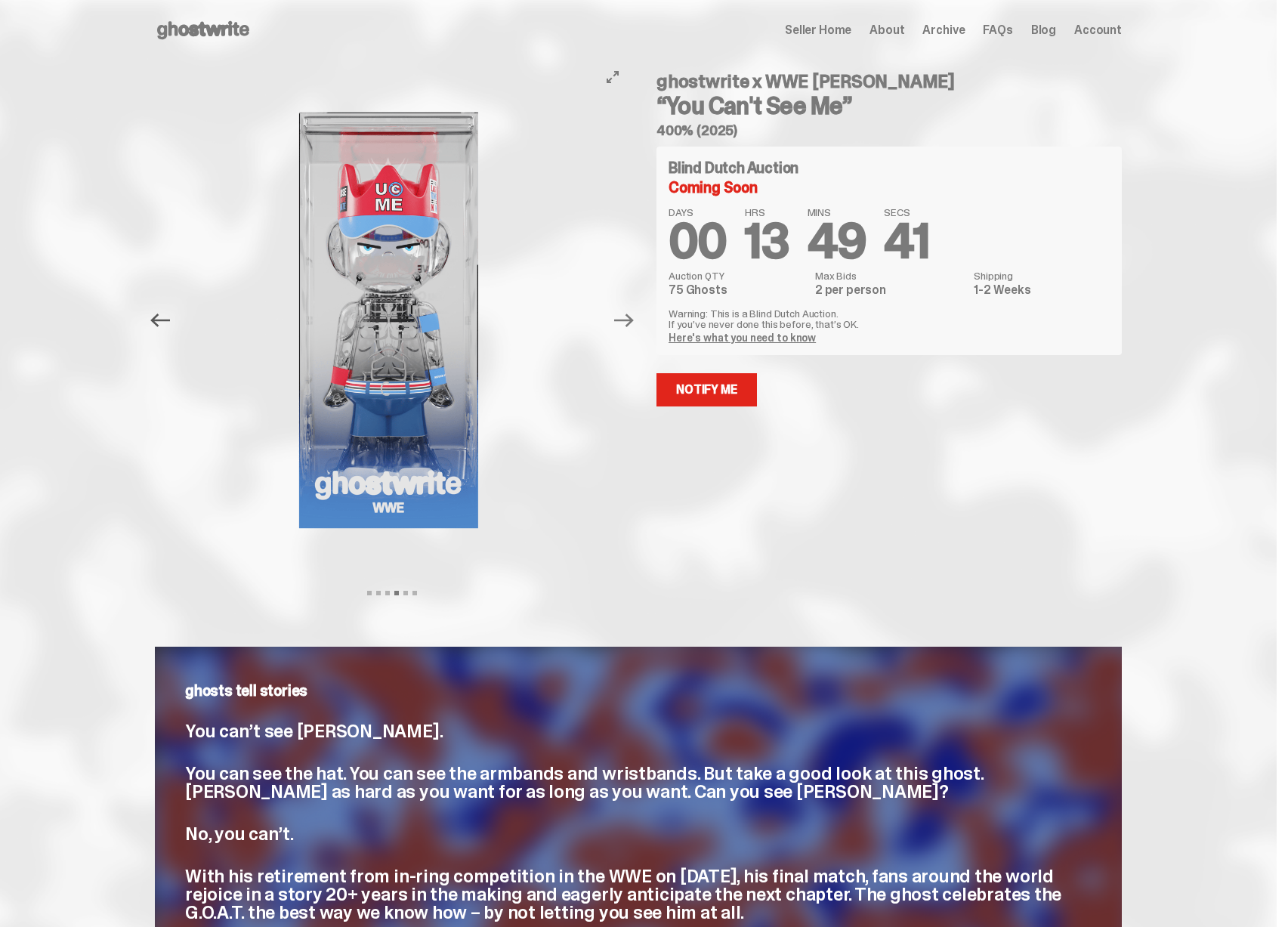
click at [166, 321] on icon "Previous" at bounding box center [160, 321] width 19 height 14
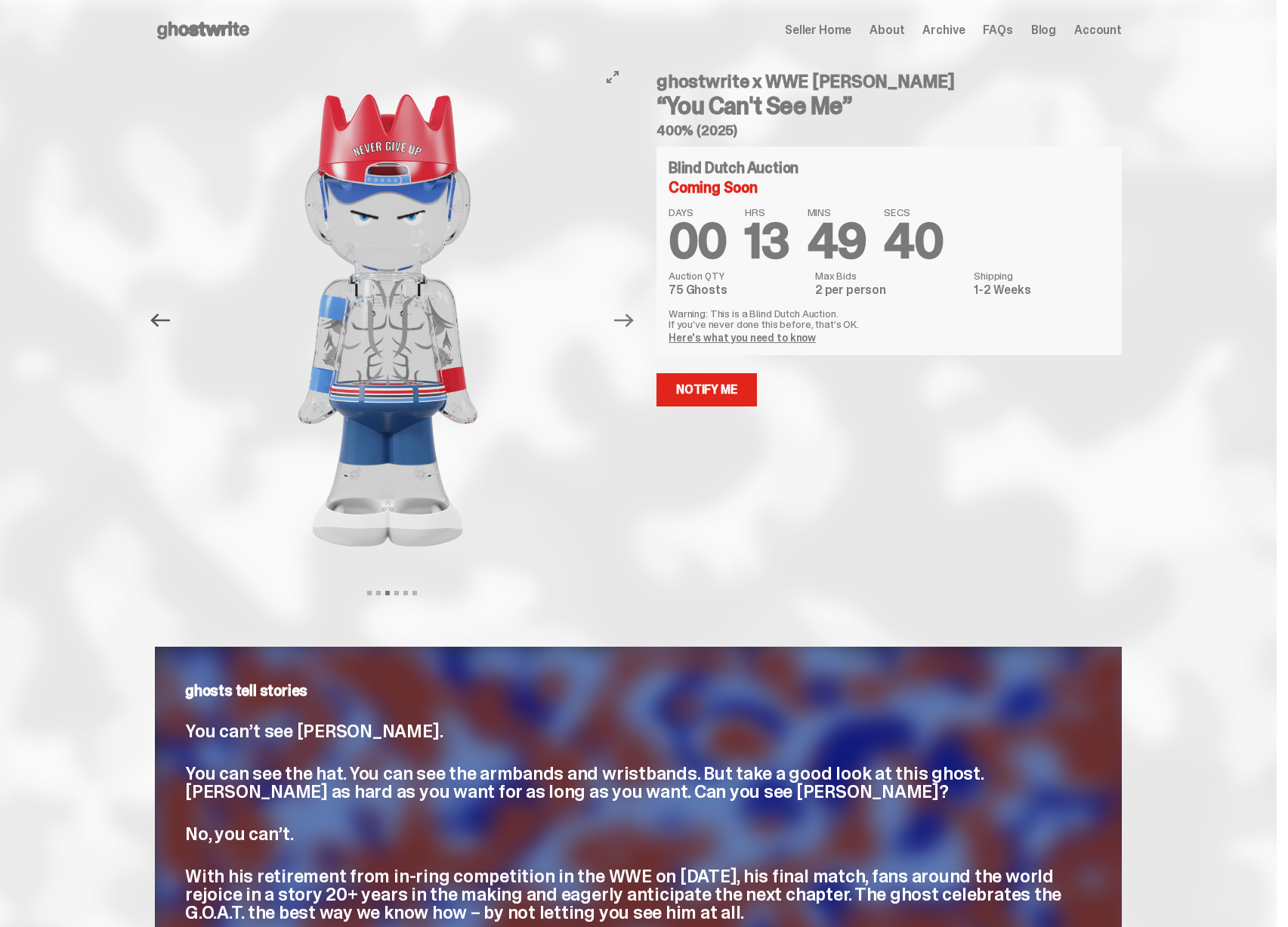
click at [166, 321] on icon "Previous" at bounding box center [160, 321] width 19 height 14
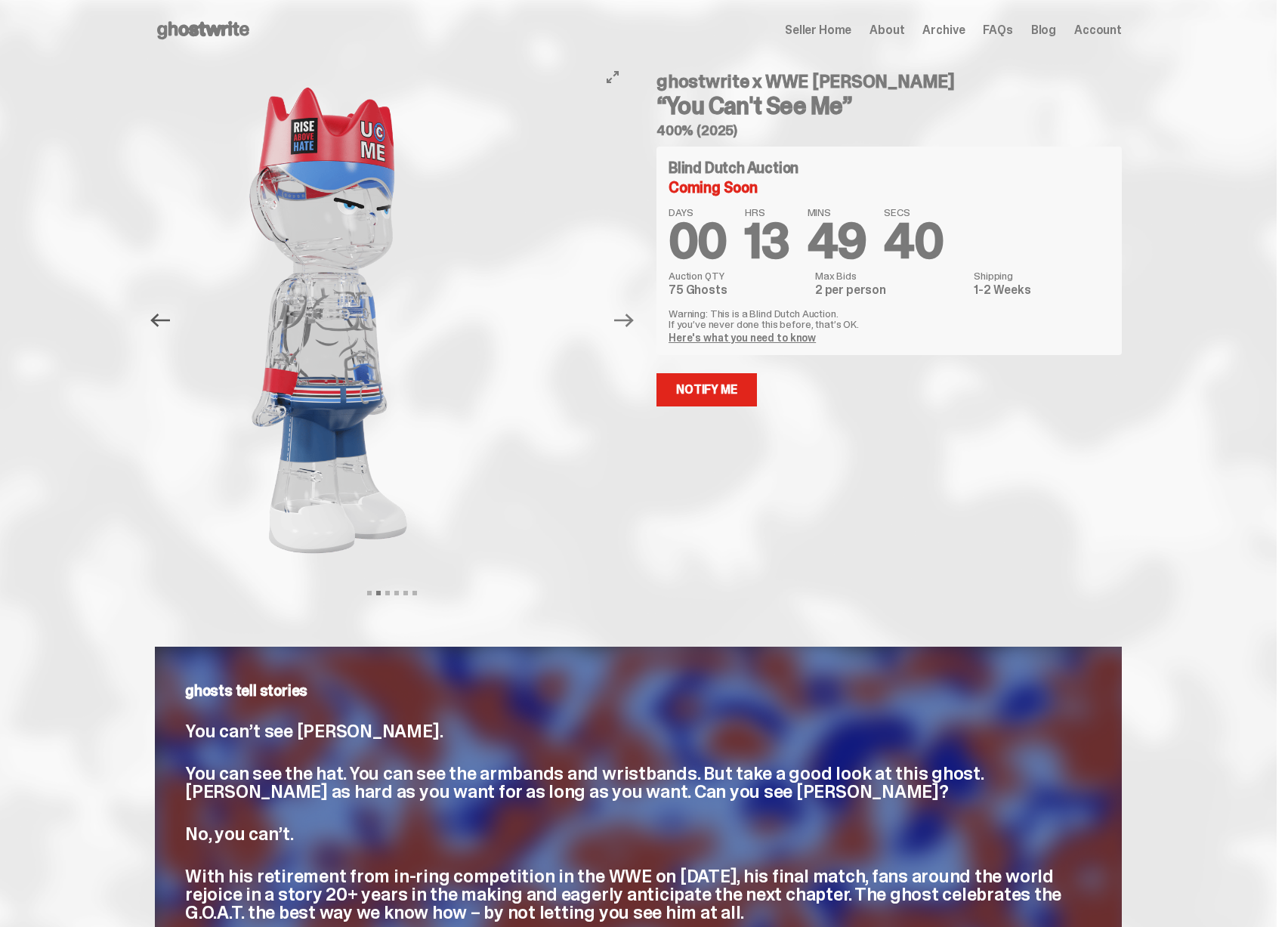
click at [166, 321] on icon "Previous" at bounding box center [160, 321] width 19 height 14
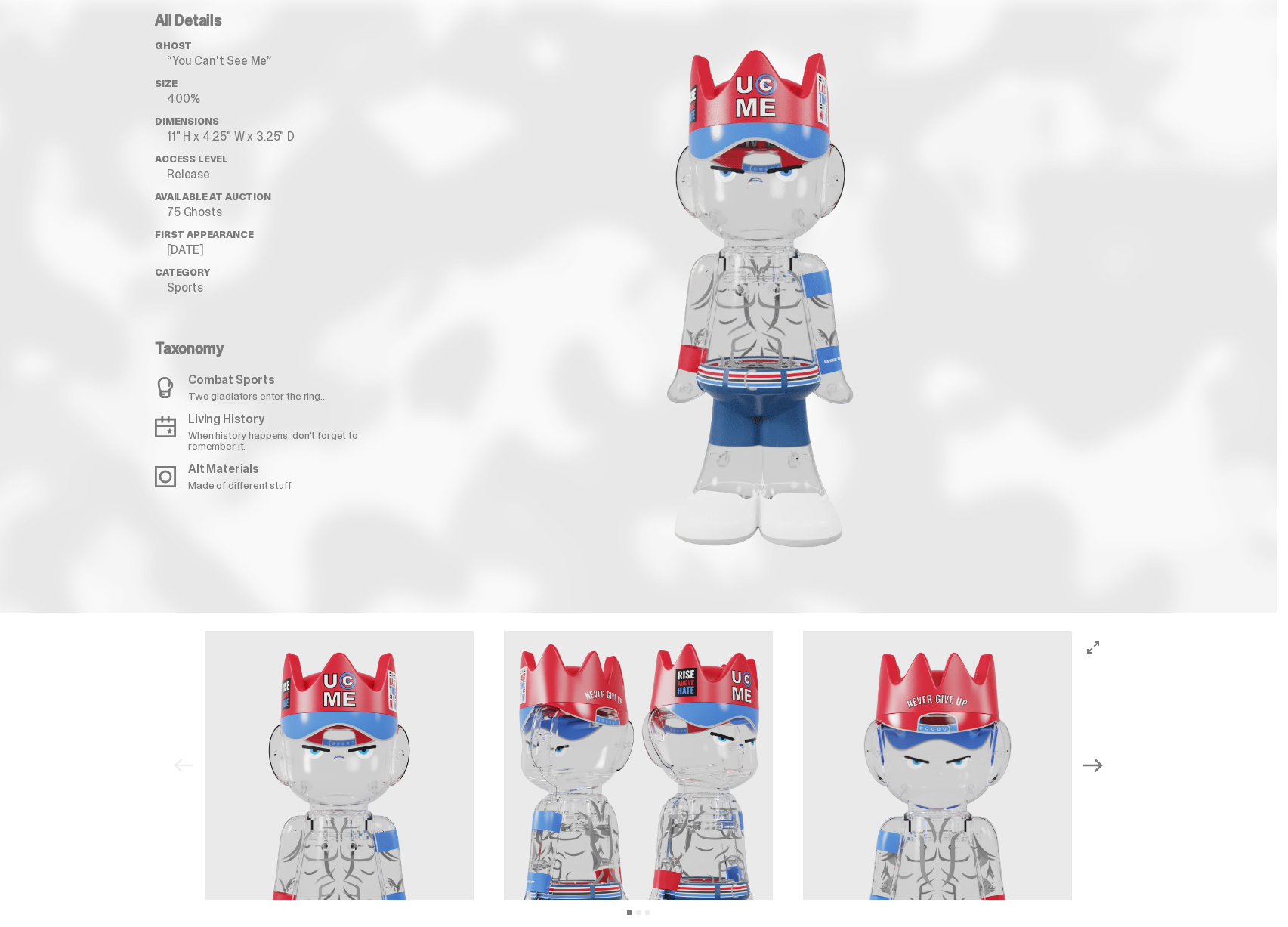
scroll to position [1580, 0]
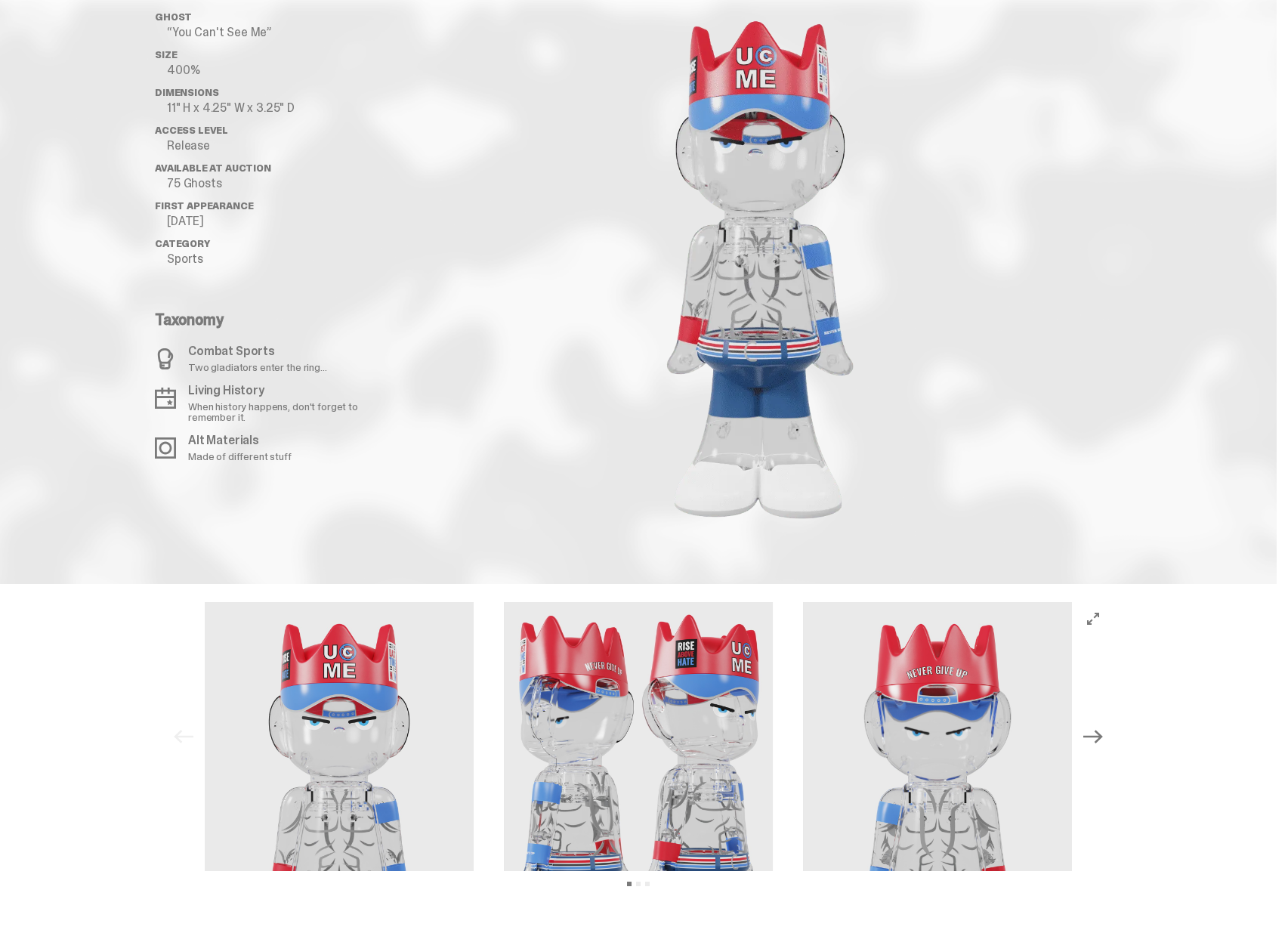
click at [1103, 736] on icon "Next" at bounding box center [1093, 737] width 19 height 14
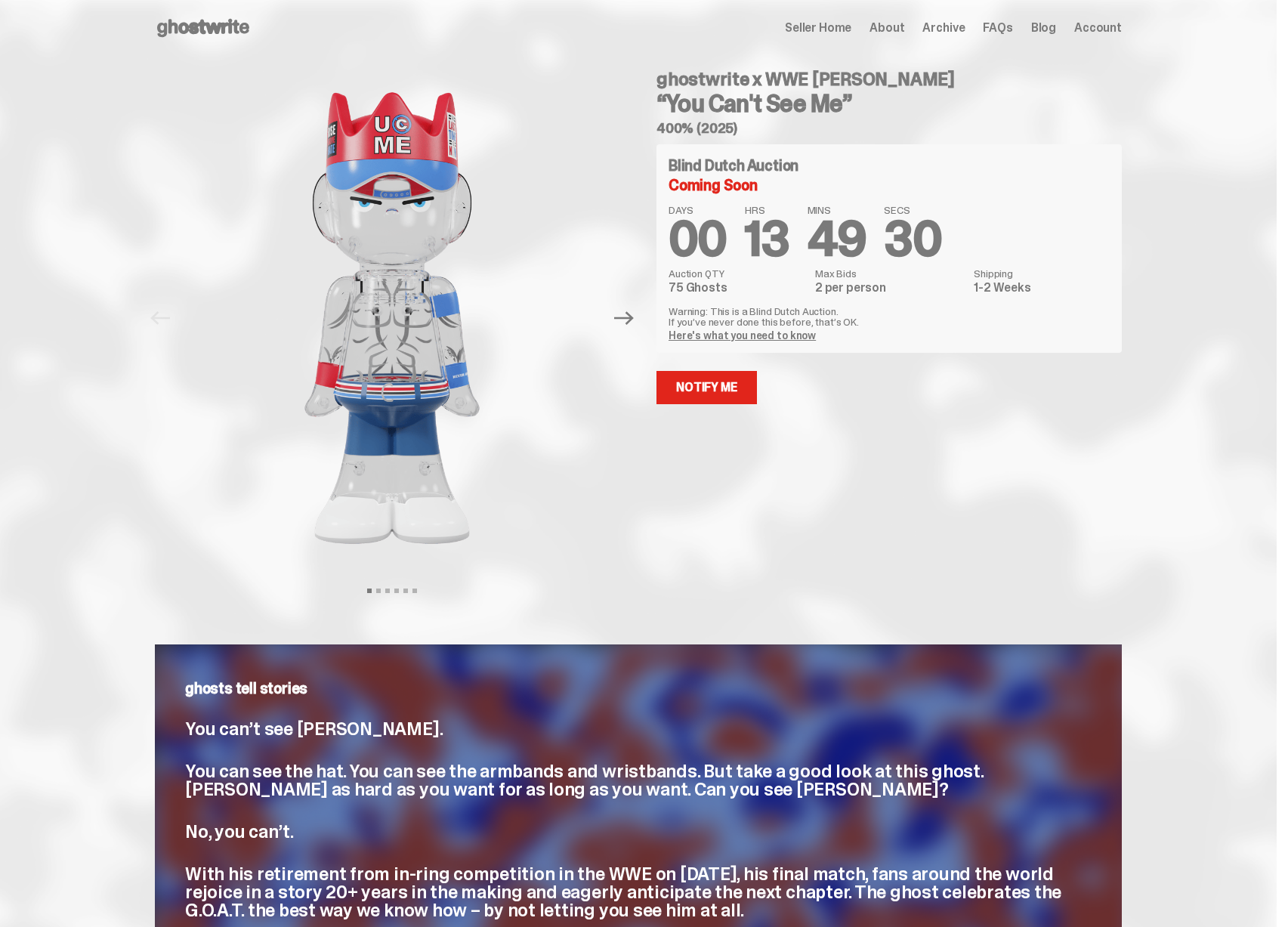
scroll to position [0, 0]
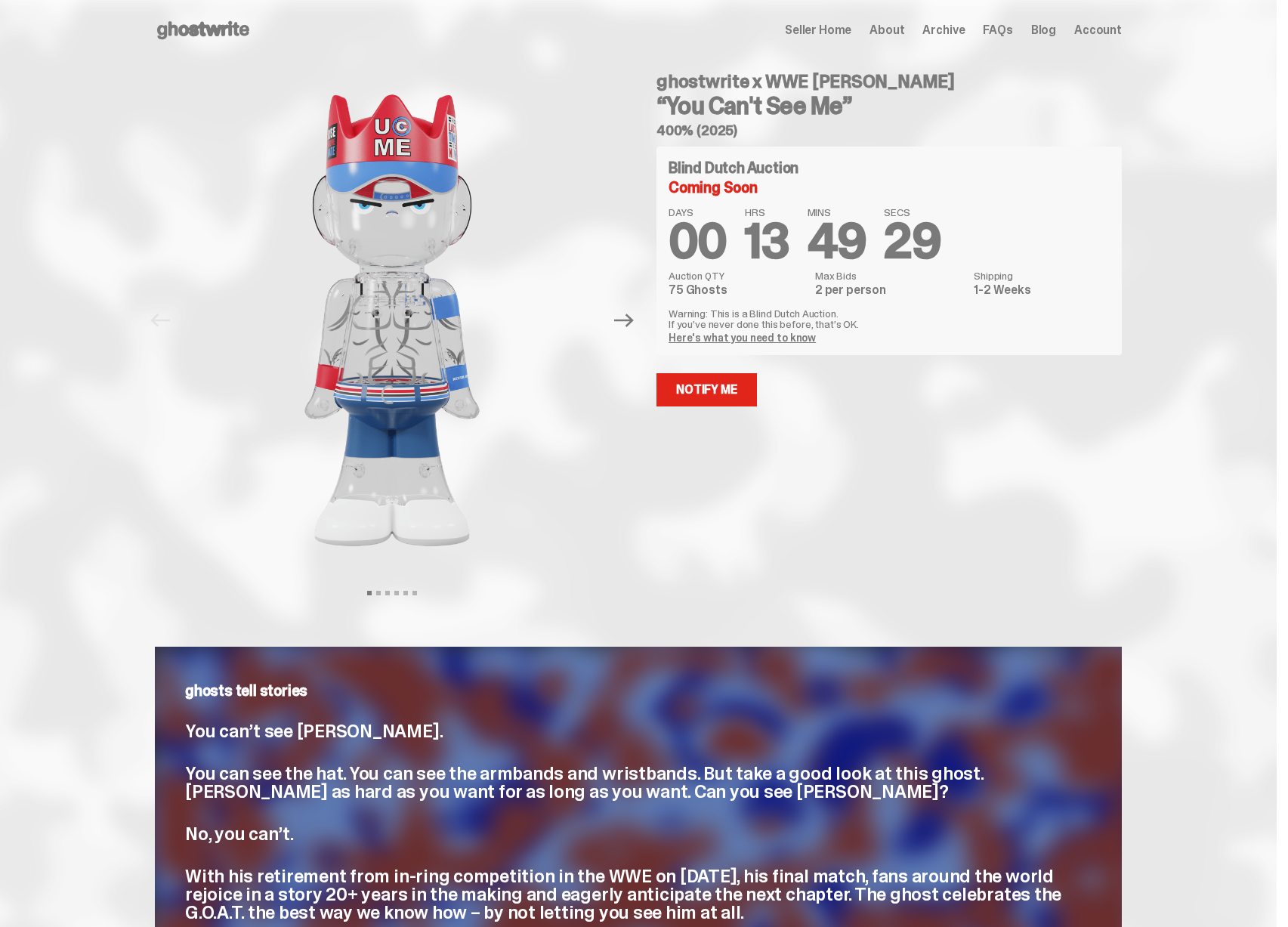
click at [753, 338] on link "Here's what you need to know" at bounding box center [742, 337] width 147 height 14
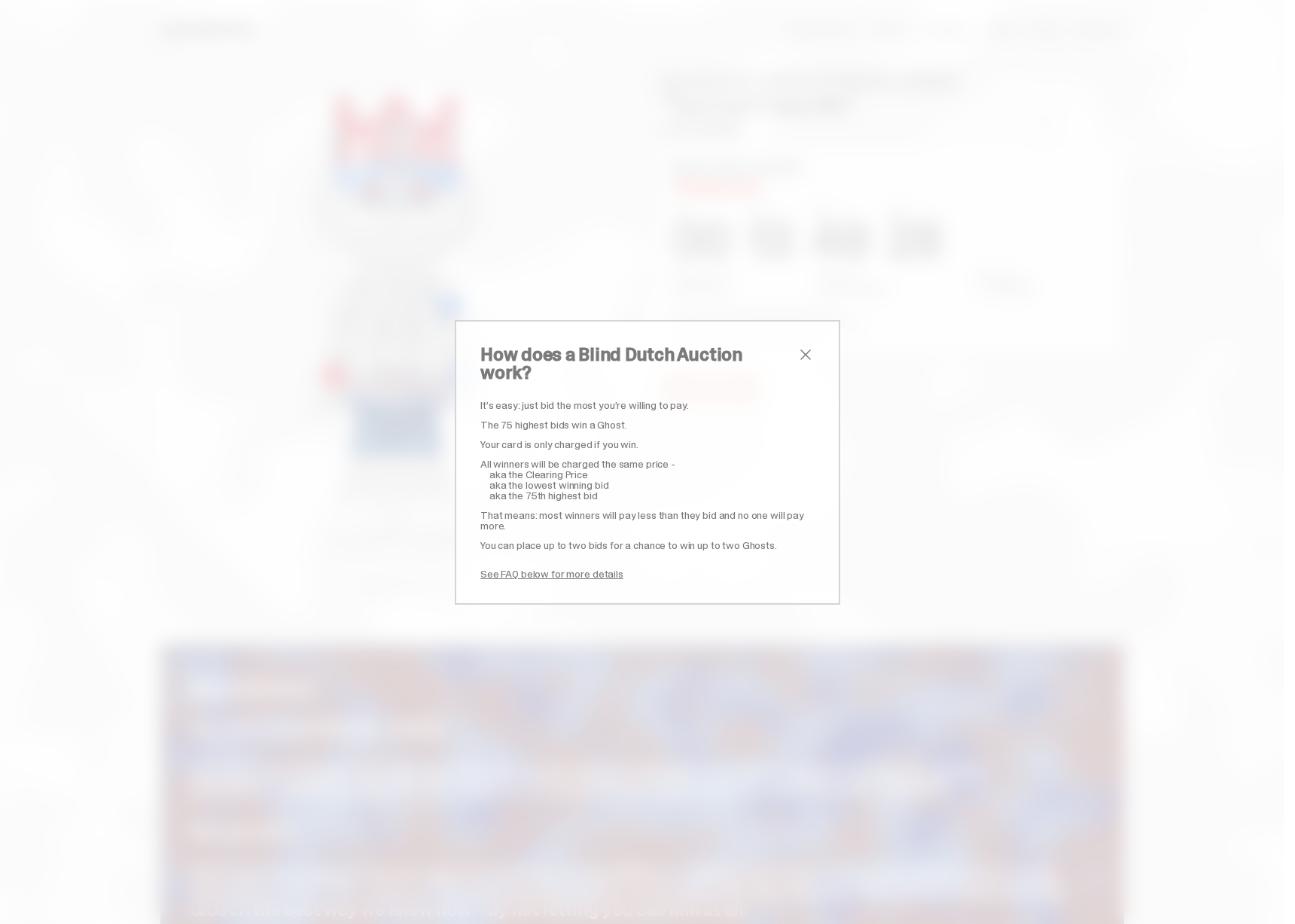
click at [911, 390] on div "How does a Blind Dutch Auction work? It’s easy: just bid the most you’re willin…" at bounding box center [648, 462] width 1295 height 924
